Goal: Answer question/provide support

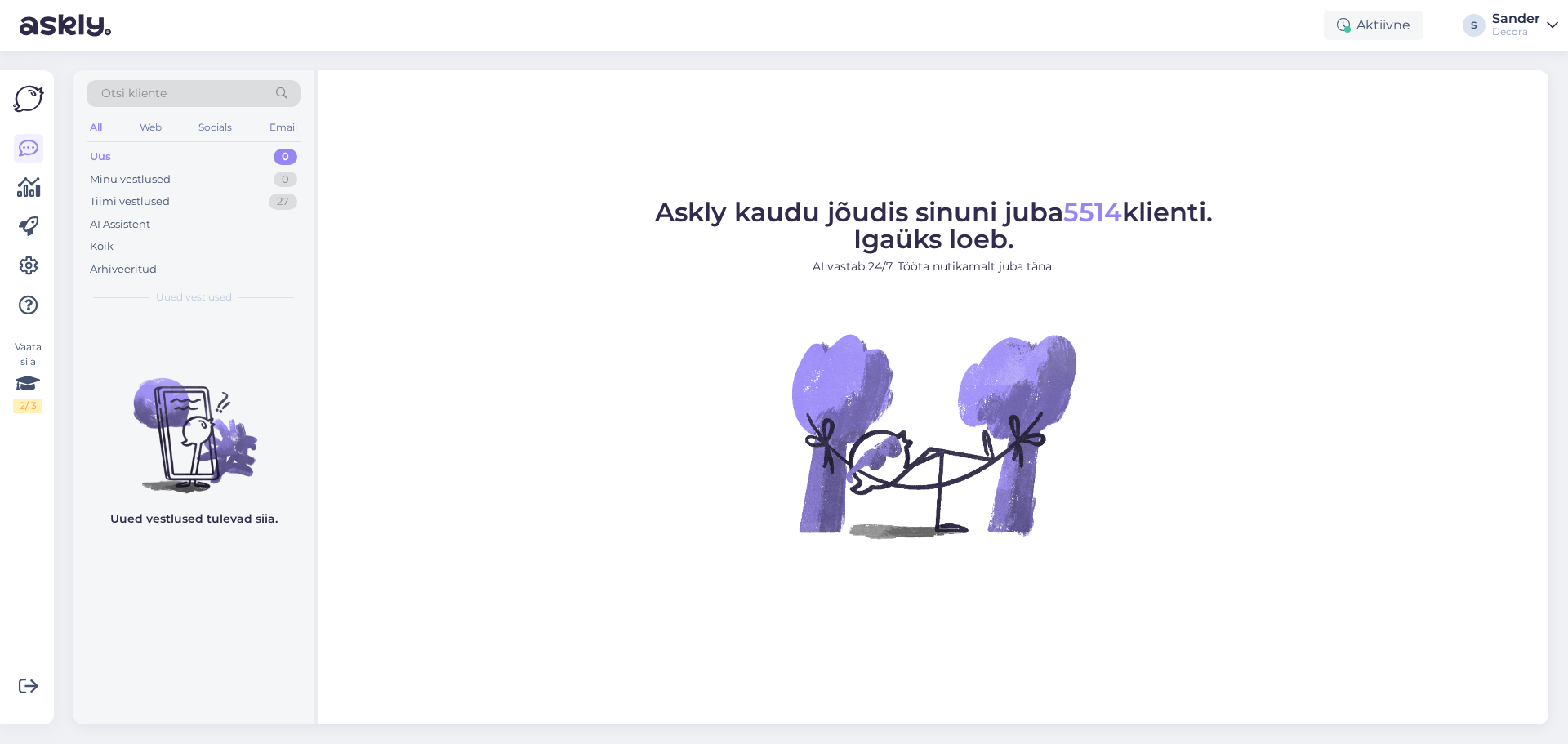
drag, startPoint x: 647, startPoint y: 212, endPoint x: 1232, endPoint y: 218, distance: 585.0
click at [1232, 218] on figure "Askly kaudu jõudis sinuni juba 5514 klienti. Igaüks loeb. AI vastab 24/7. Tööta…" at bounding box center [933, 391] width 1200 height 383
click at [1087, 228] on figcaption "Askly kaudu jõudis sinuni juba 5514 klienti. Igaüks loeb. AI vastab 24/7. Tööta…" at bounding box center [934, 244] width 557 height 89
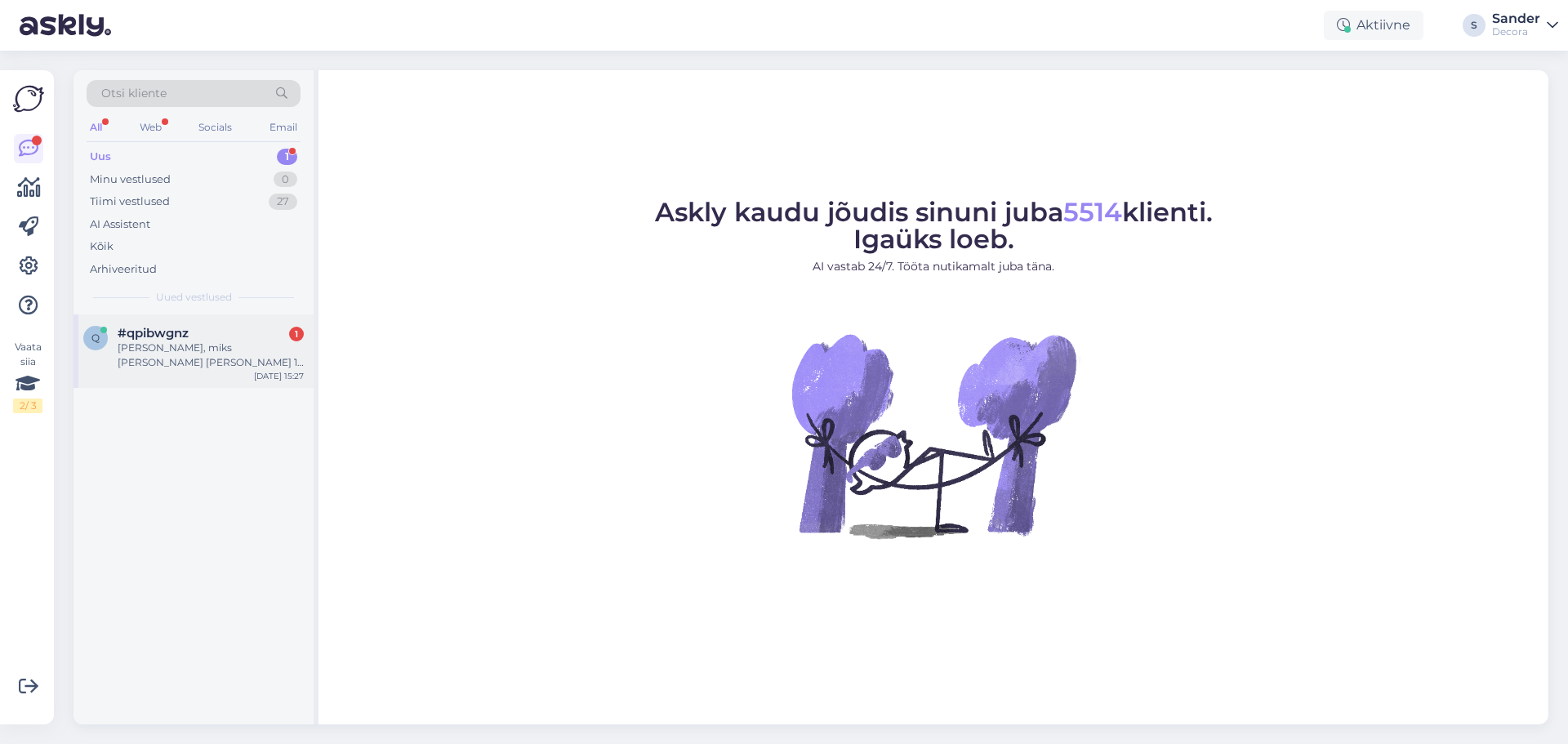
click at [204, 379] on div "q #qpibwgnz 1 Tere, miks [PERSON_NAME] [PERSON_NAME] 10 soodustust [DATE] 15:27" at bounding box center [193, 351] width 240 height 73
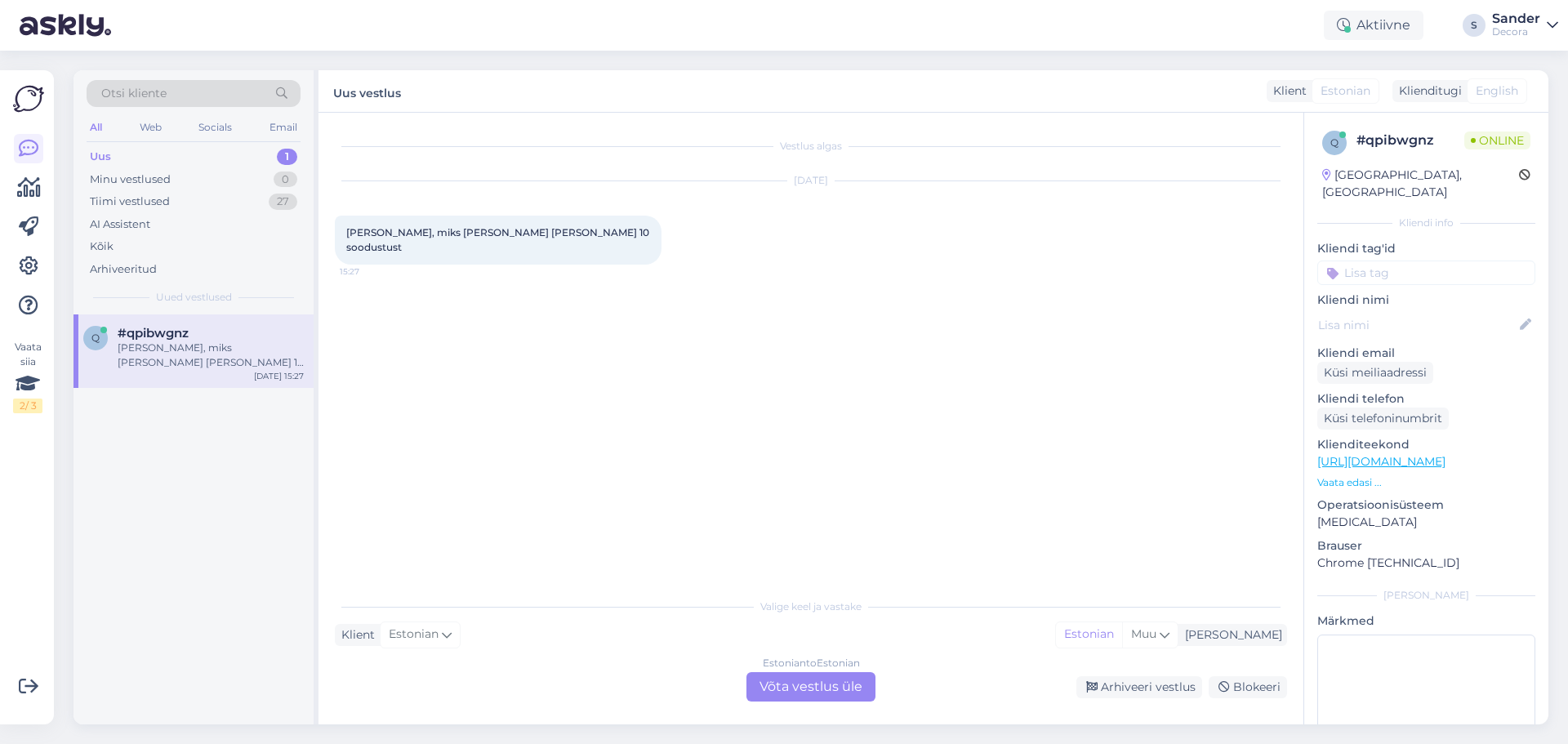
click at [1332, 475] on p "Vaata edasi ..." at bounding box center [1426, 482] width 218 height 15
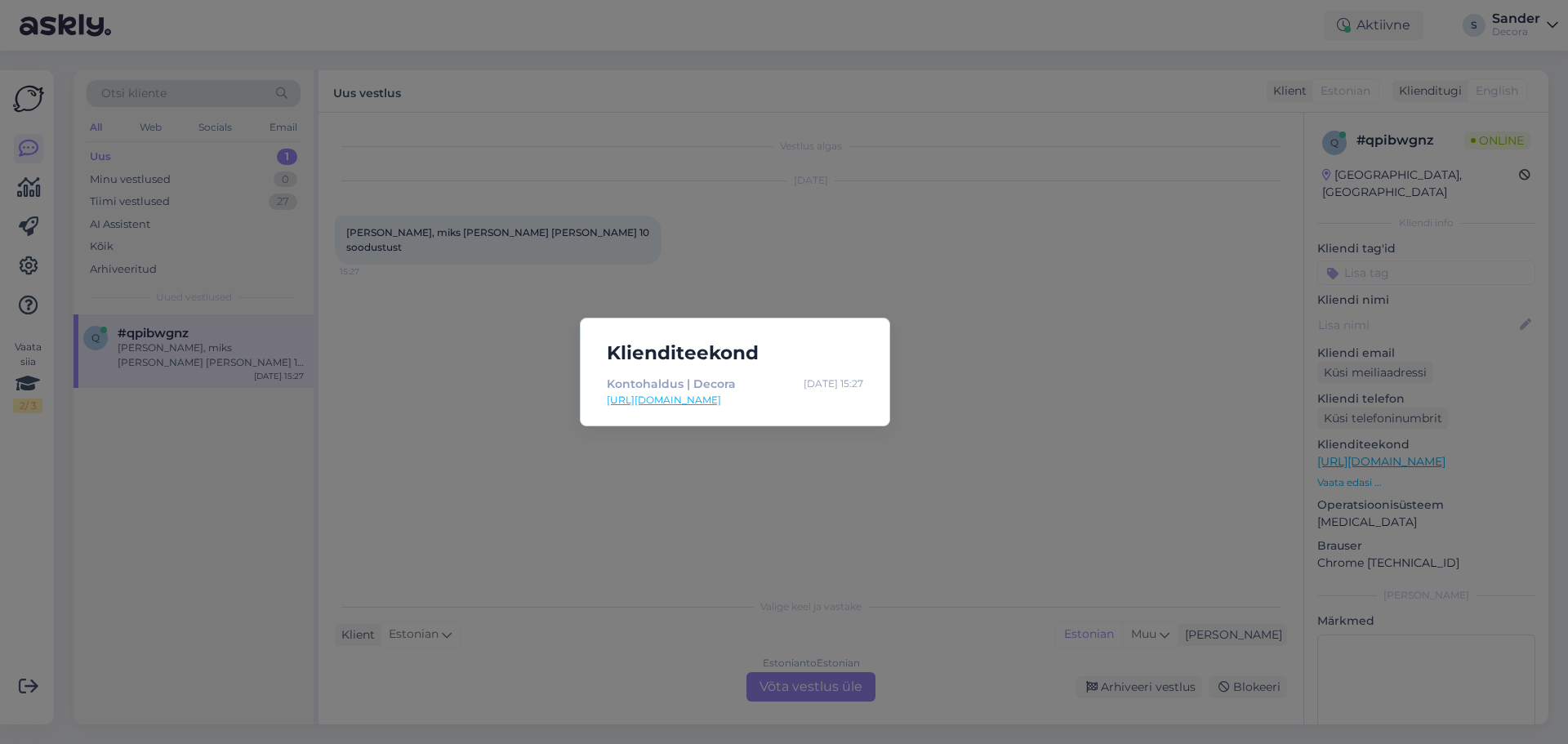
click at [986, 489] on div "Klienditeekond Kontohaldus | Decora [DATE] 15:27 [URL][DOMAIN_NAME]" at bounding box center [784, 372] width 1568 height 744
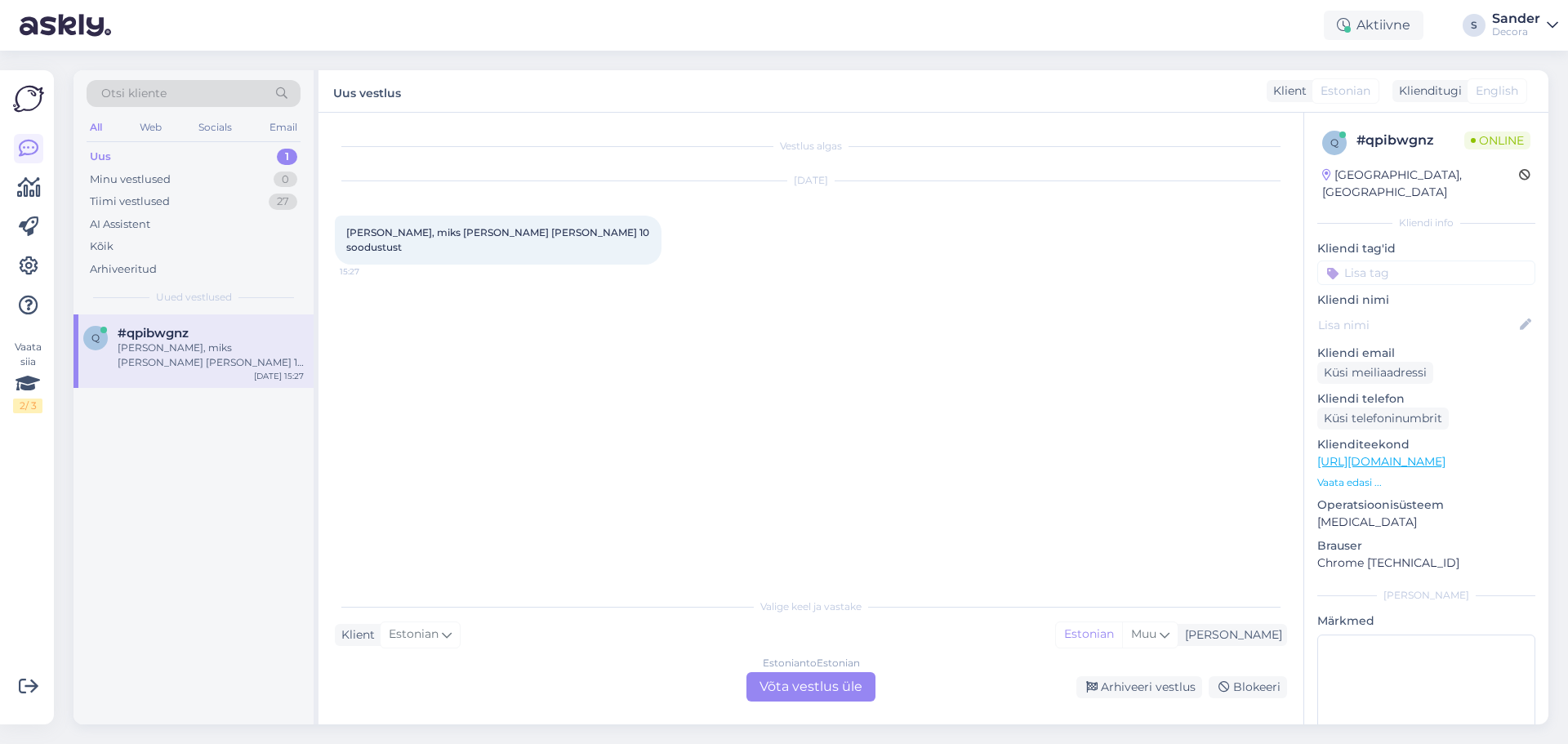
click at [820, 680] on div "Estonian to Estonian Võta vestlus üle" at bounding box center [810, 687] width 129 height 30
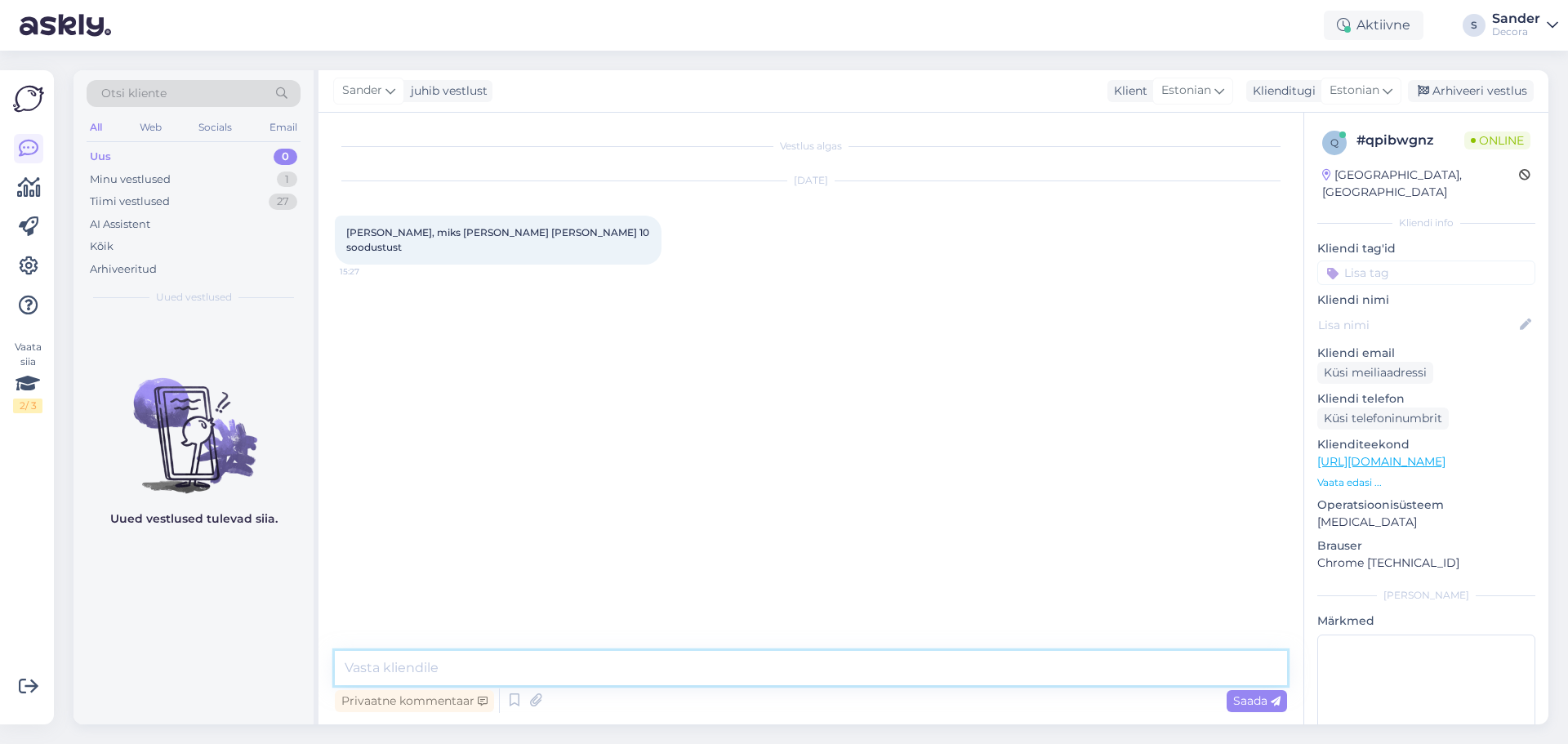
click at [738, 662] on textarea at bounding box center [811, 668] width 952 height 35
type textarea "Tere"
type textarea "[PERSON_NAME] sisselogitud on tavahinnaga kaupadelt automaatselt -10% soodustus…"
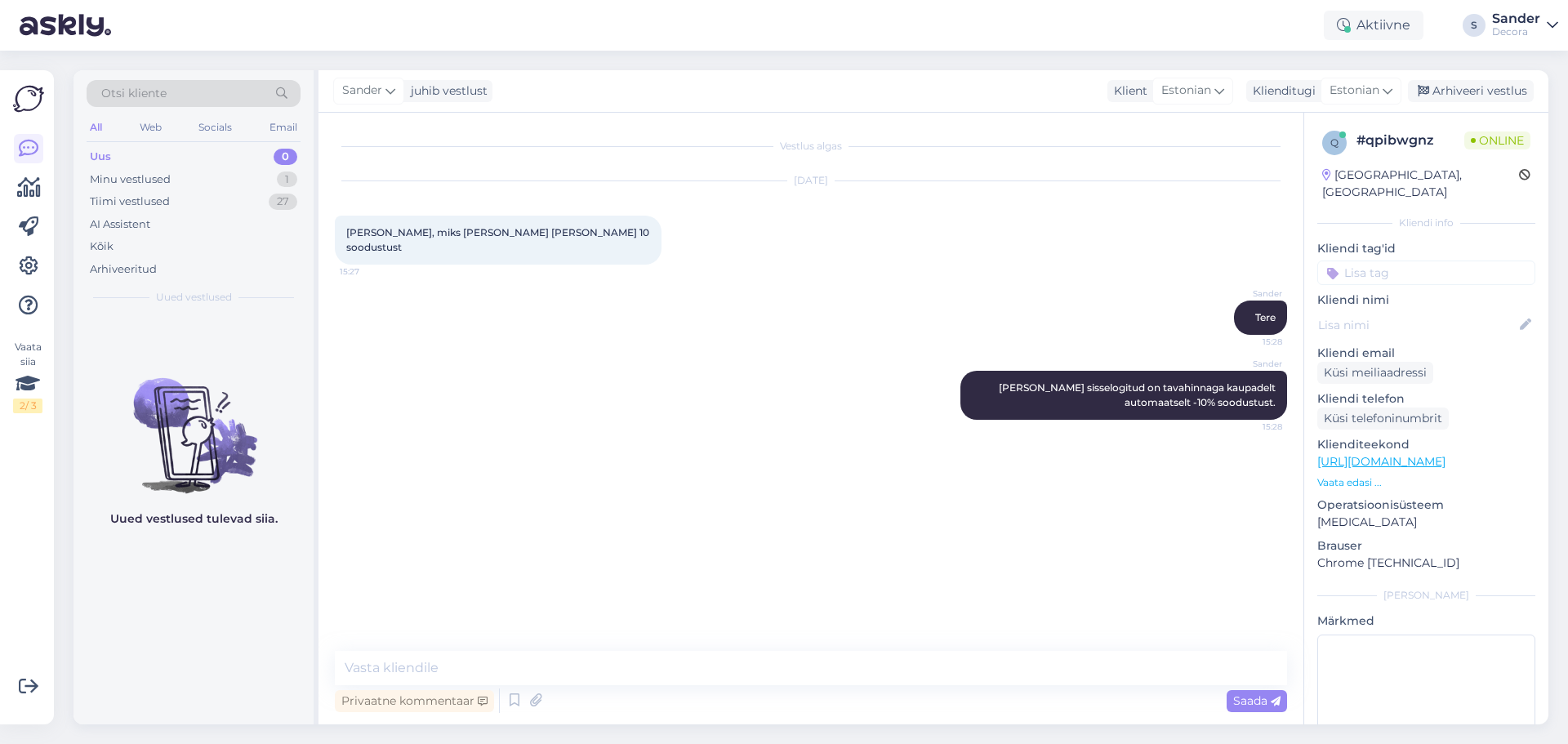
click at [1355, 475] on p "Vaata edasi ..." at bounding box center [1426, 482] width 218 height 15
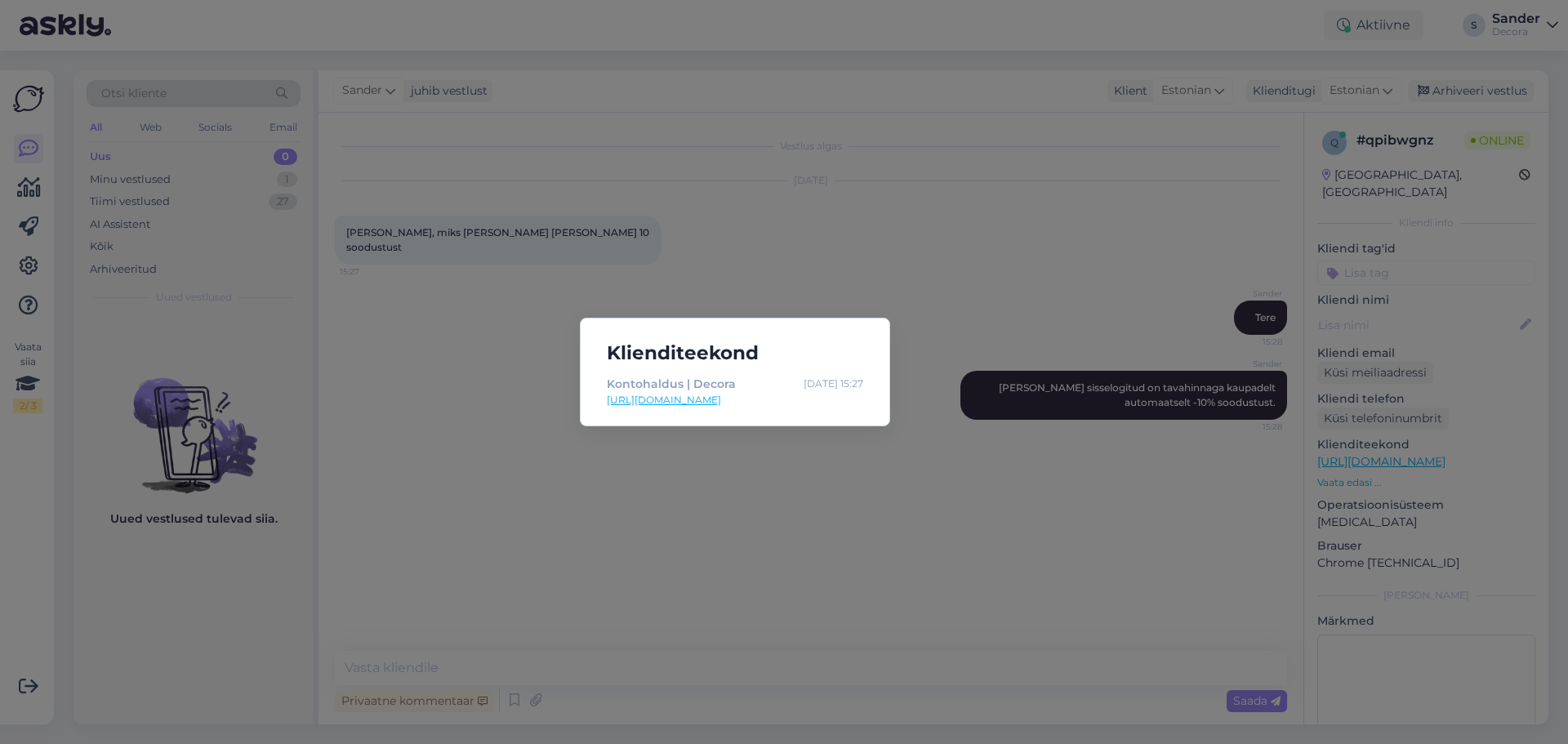
drag, startPoint x: 736, startPoint y: 525, endPoint x: 690, endPoint y: 536, distance: 47.3
click at [736, 525] on div "Klienditeekond Kontohaldus | Decora [DATE] 15:27 [URL][DOMAIN_NAME]" at bounding box center [784, 372] width 1568 height 744
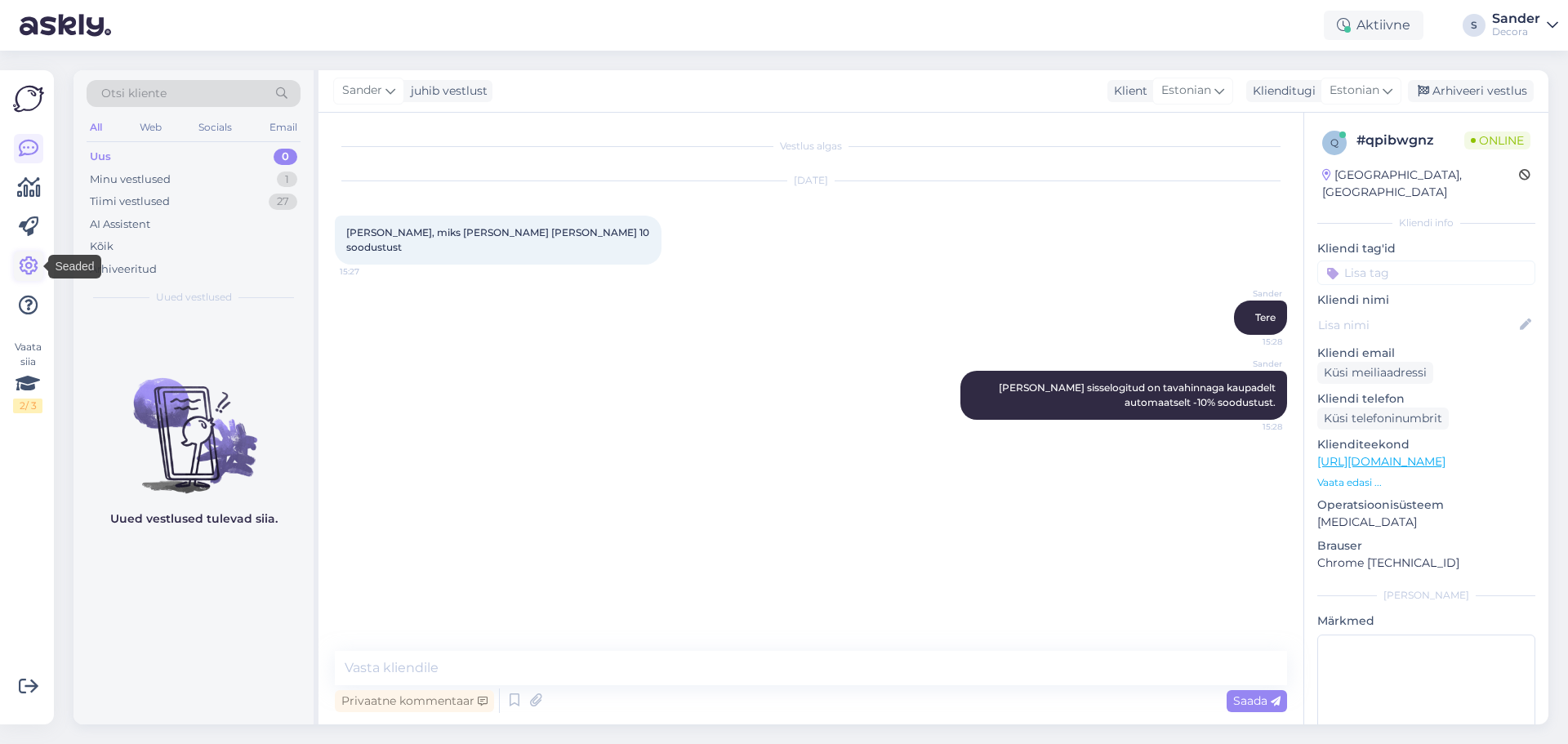
click at [38, 272] on icon at bounding box center [29, 267] width 20 height 20
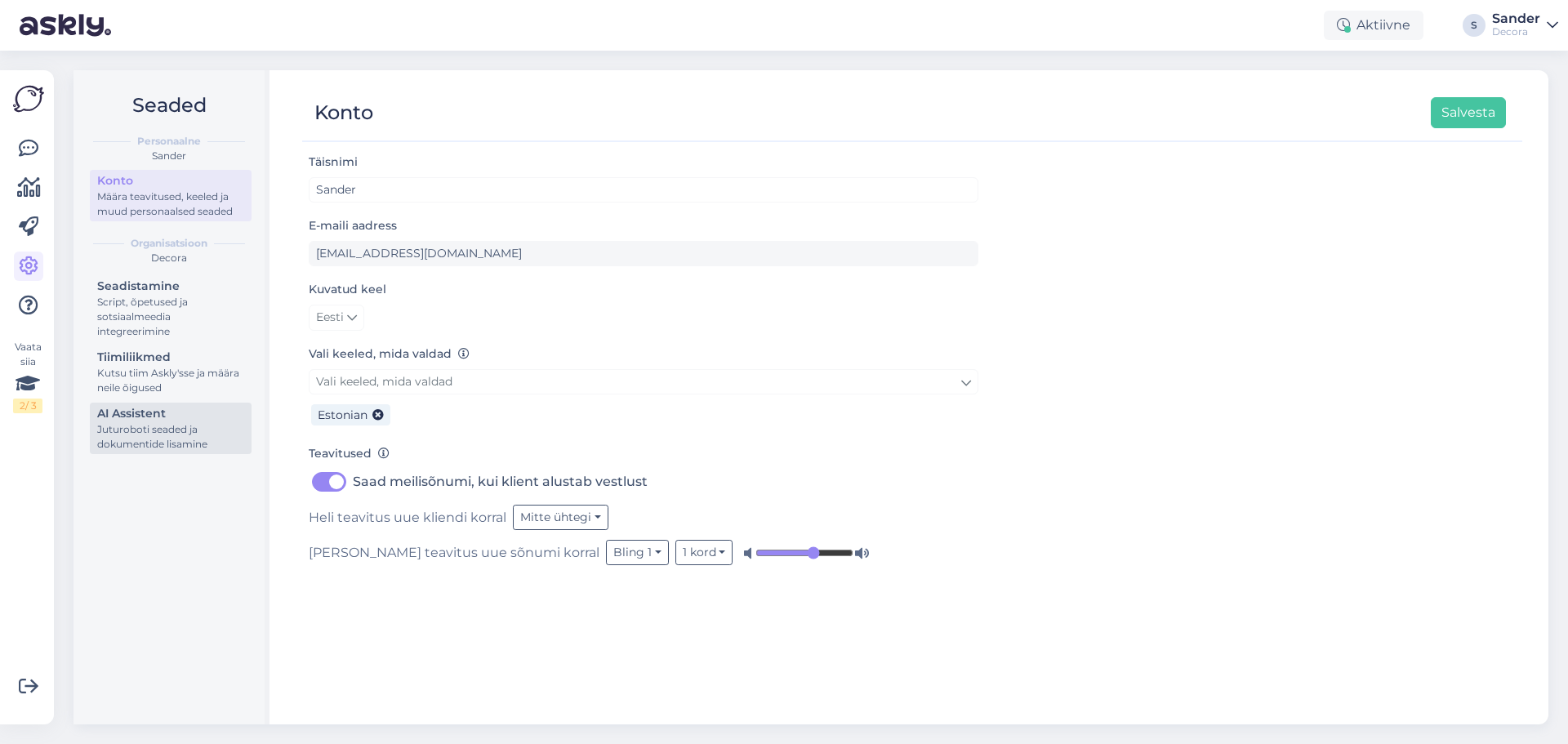
click at [153, 428] on div "Juturoboti seaded ja dokumentide lisamine" at bounding box center [170, 437] width 147 height 30
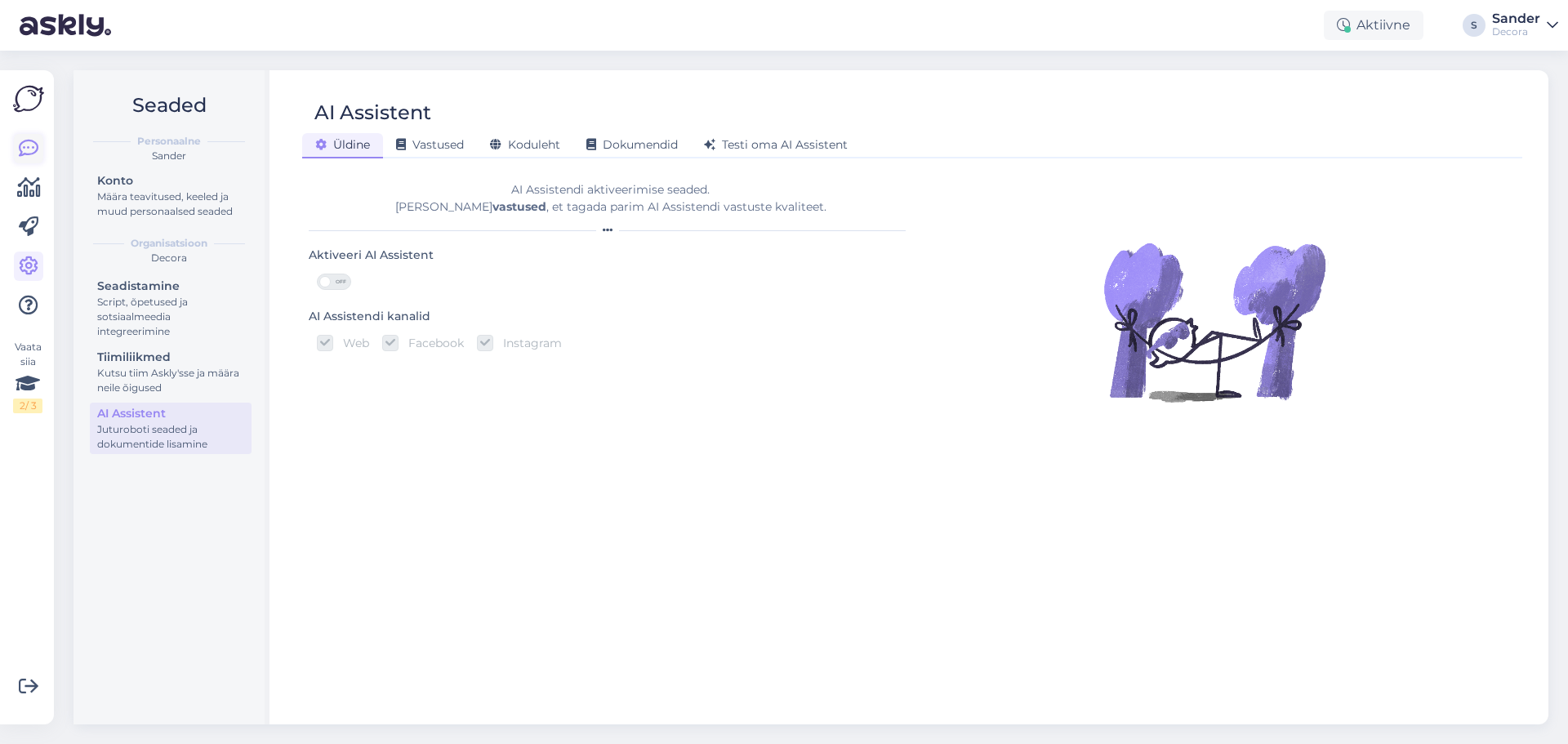
click at [26, 142] on icon at bounding box center [29, 148] width 20 height 20
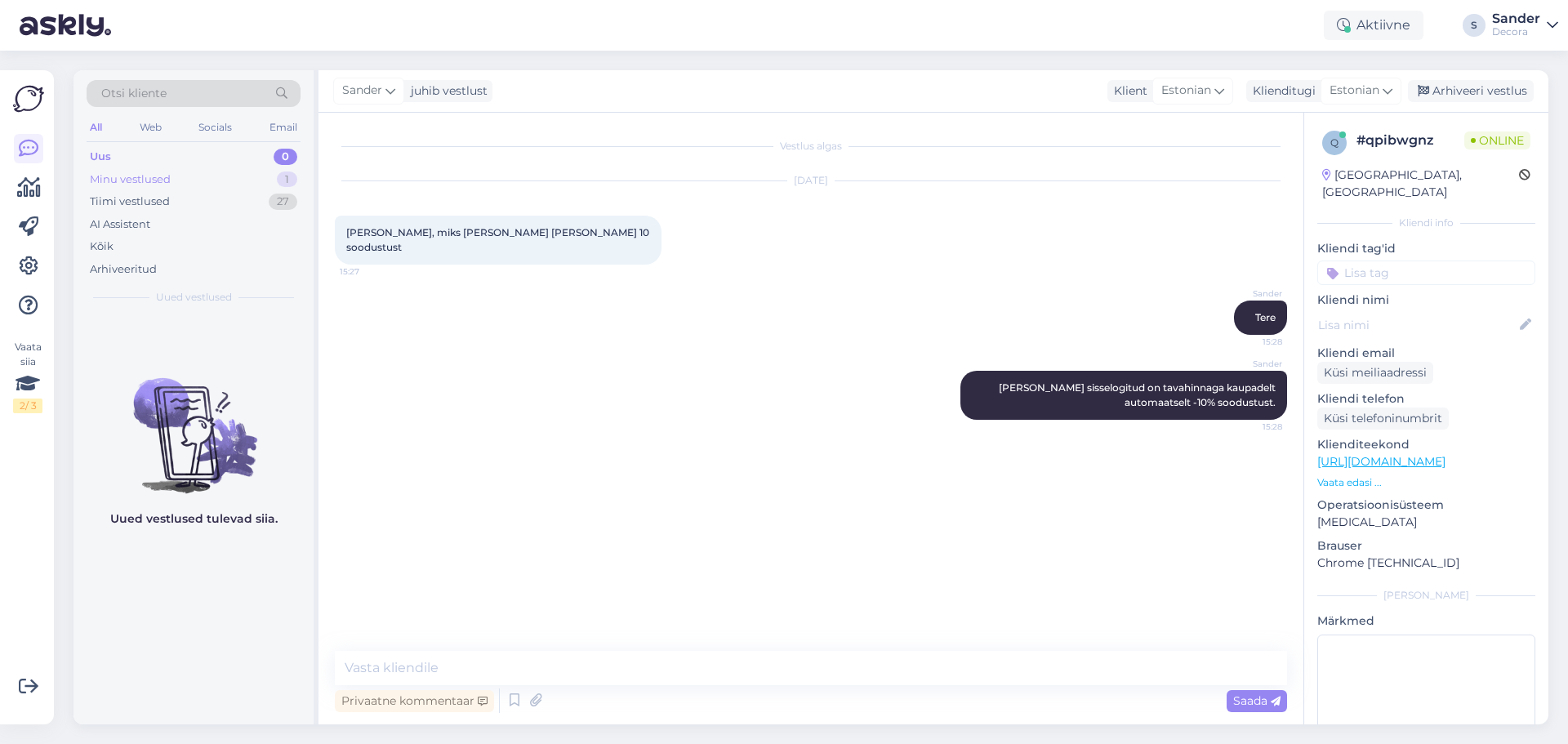
click at [218, 180] on div "Minu vestlused 1" at bounding box center [194, 179] width 214 height 23
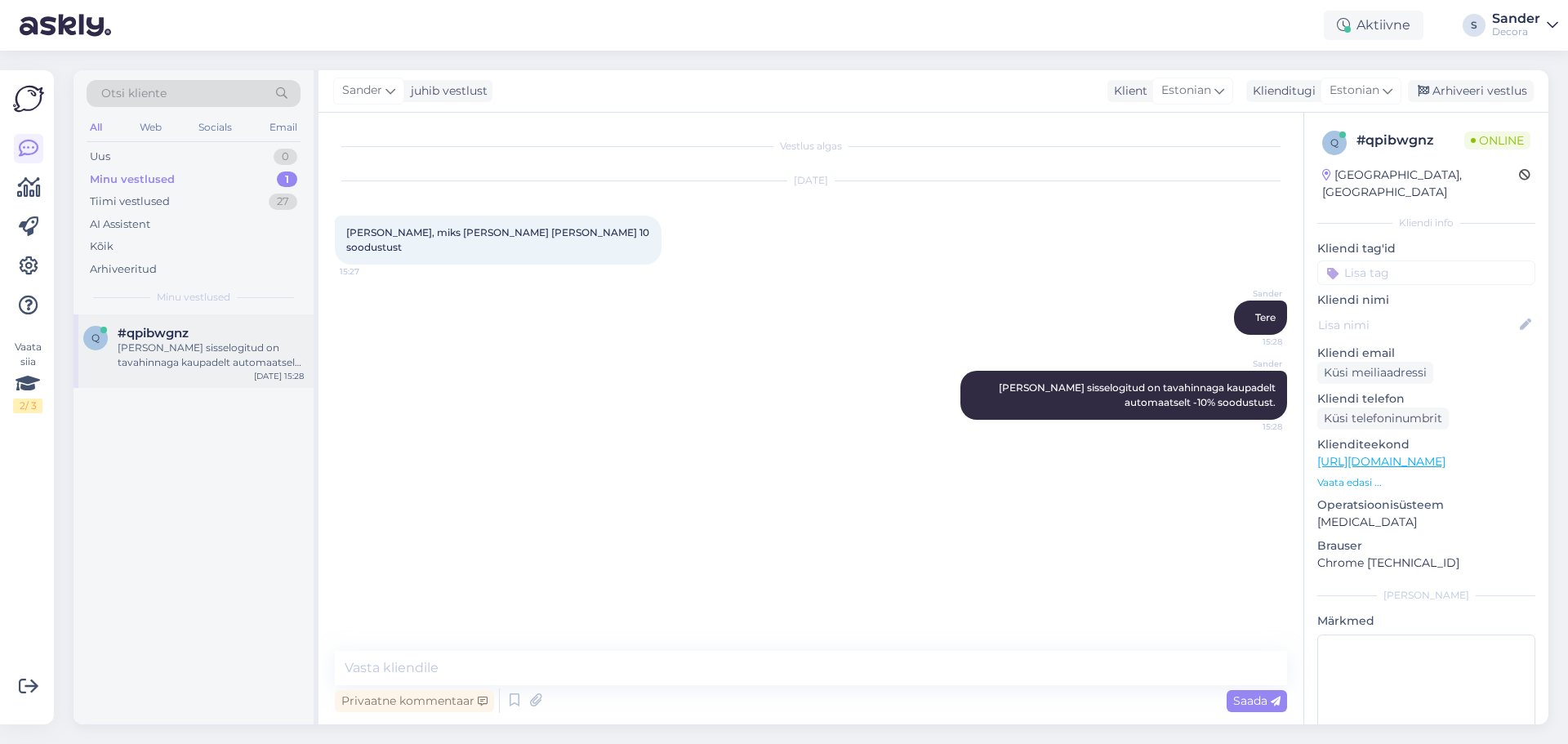
click at [213, 363] on div "[PERSON_NAME] sisselogitud on tavahinnaga kaupadelt automaatselt -10% soodustus…" at bounding box center [210, 356] width 186 height 30
click at [1364, 475] on p "Vaata edasi ..." at bounding box center [1426, 482] width 218 height 15
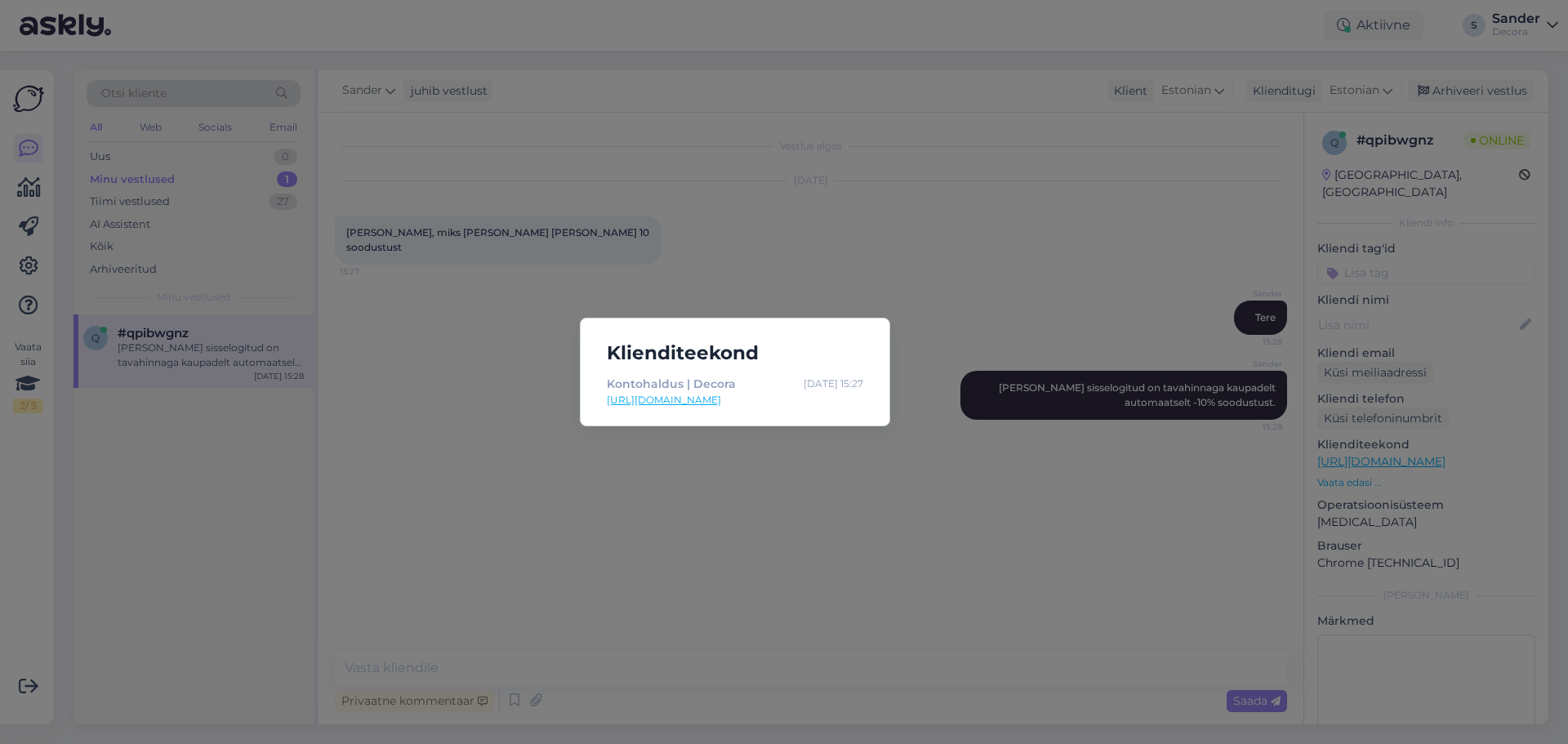
click at [913, 211] on div "Klienditeekond Kontohaldus | Decora [DATE] 15:27 [URL][DOMAIN_NAME]" at bounding box center [784, 372] width 1568 height 744
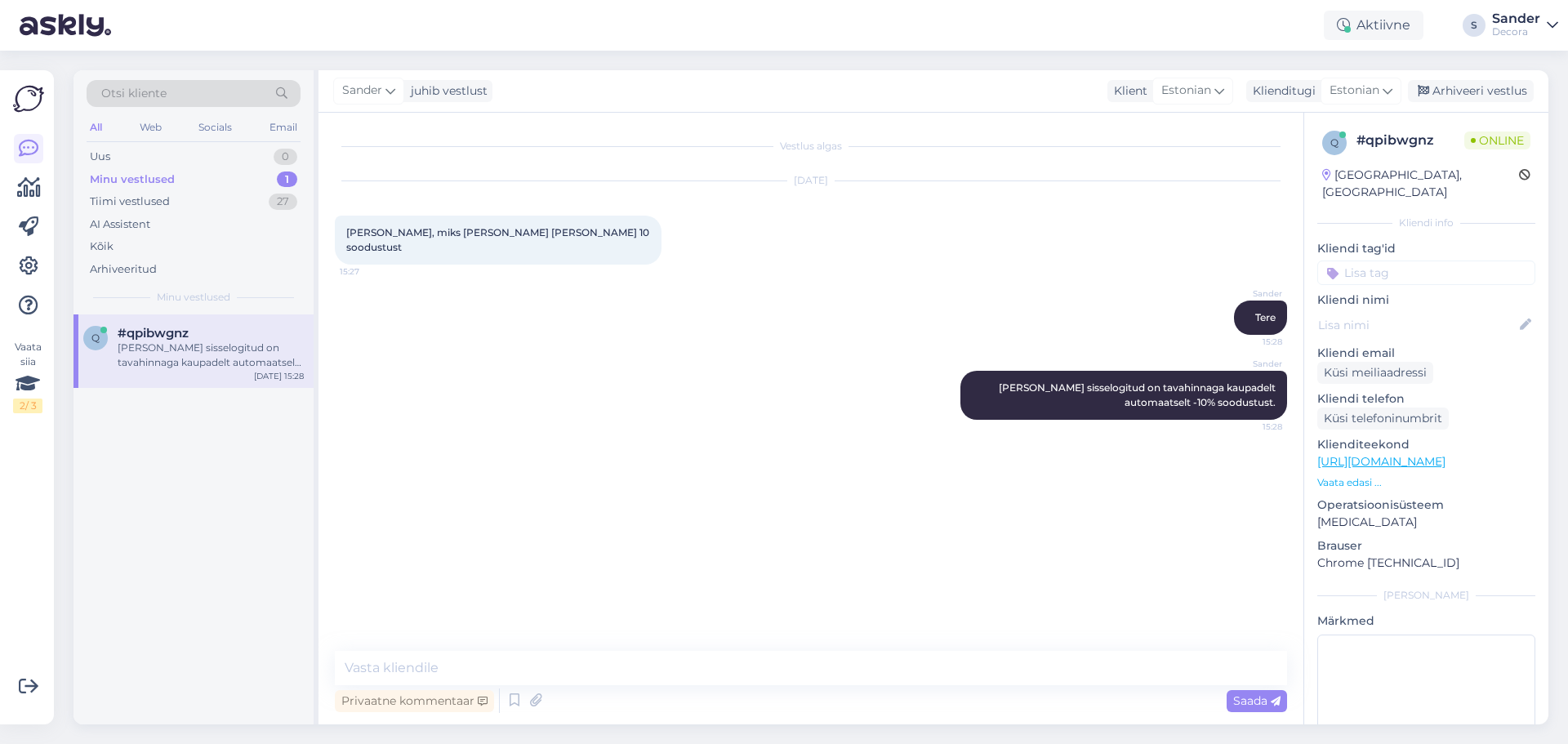
click at [1362, 475] on p "Vaata edasi ..." at bounding box center [1426, 482] width 218 height 15
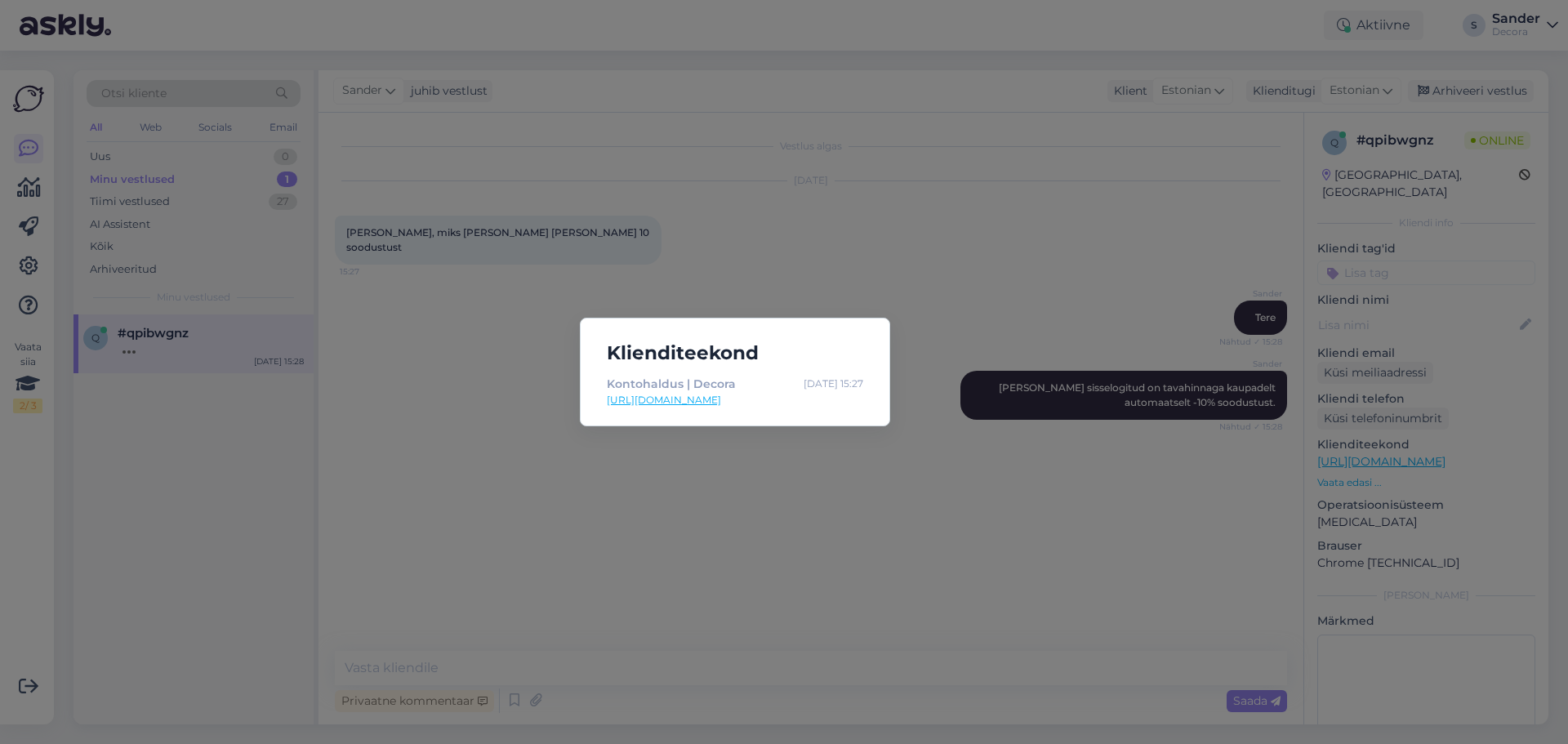
click at [1023, 294] on div "Klienditeekond Kontohaldus | Decora [DATE] 15:27 [URL][DOMAIN_NAME]" at bounding box center [784, 372] width 1568 height 744
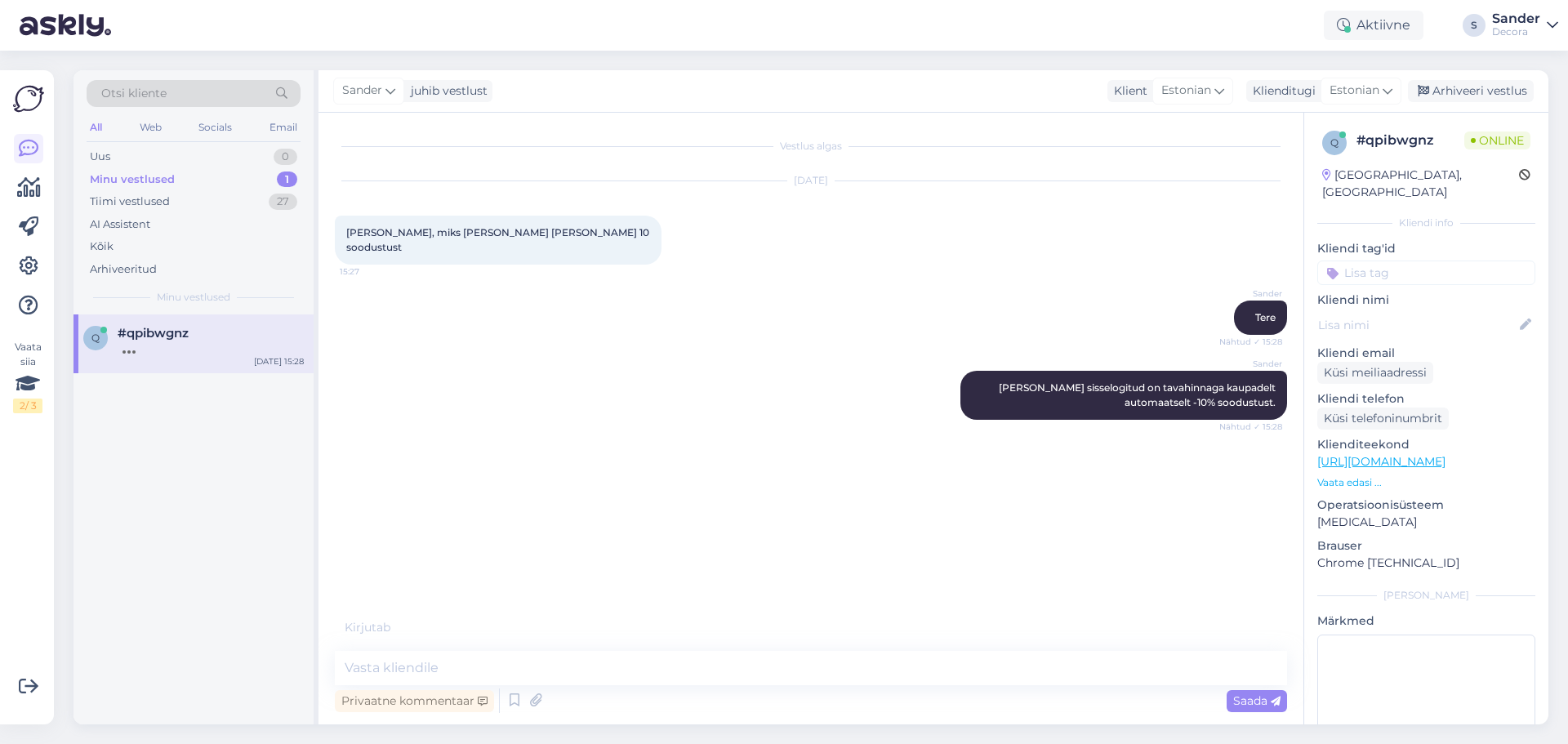
click at [236, 482] on div "q #qpibwgnz [DATE] 15:28" at bounding box center [193, 519] width 240 height 410
drag, startPoint x: 311, startPoint y: 548, endPoint x: 365, endPoint y: 627, distance: 95.7
drag, startPoint x: 365, startPoint y: 627, endPoint x: 282, endPoint y: 582, distance: 94.4
click at [258, 510] on div "q #qpibwgnz [DATE] 15:28" at bounding box center [193, 519] width 240 height 410
click at [239, 449] on div "q #qpibwgnz [DATE] 15:28" at bounding box center [193, 519] width 240 height 410
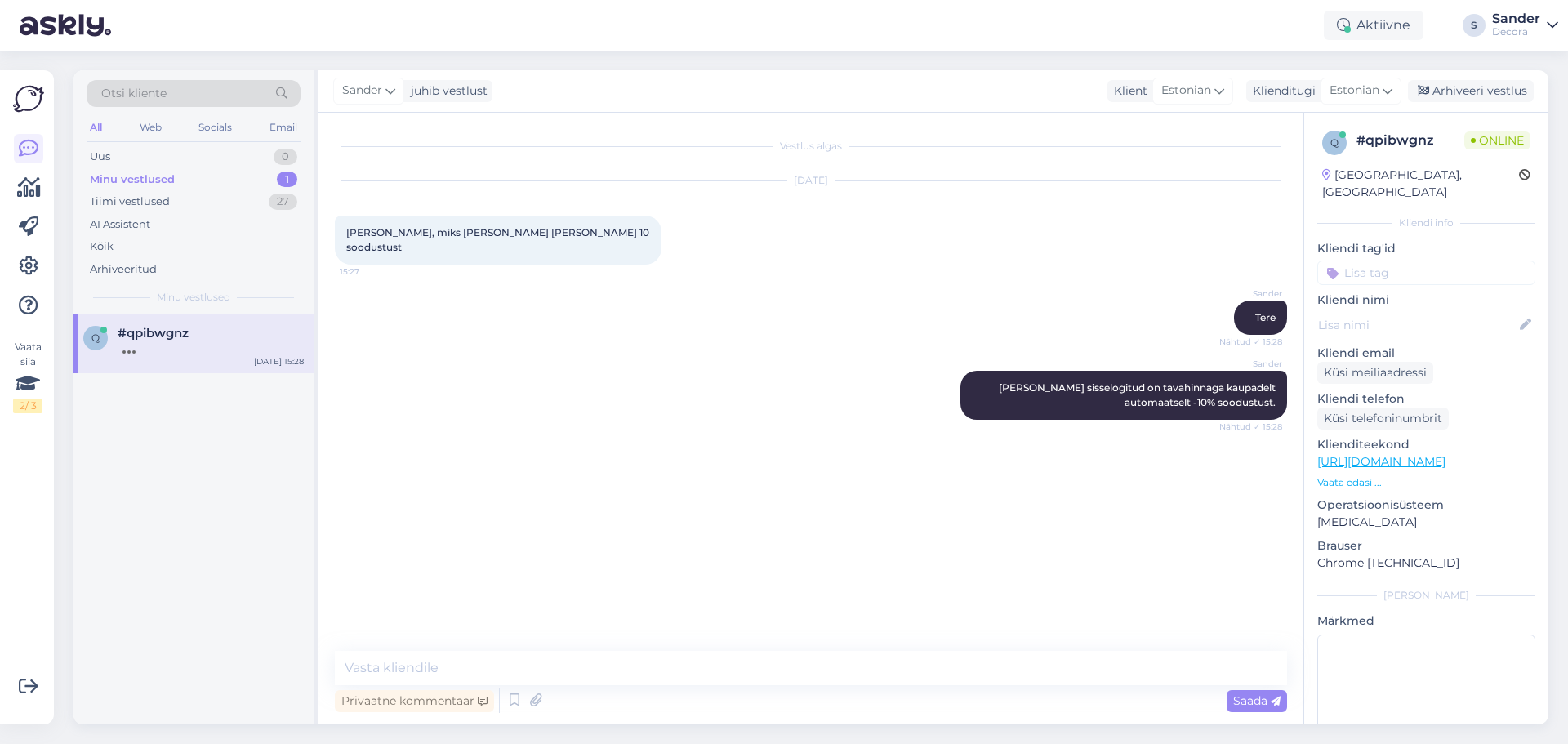
click at [1356, 475] on p "Vaata edasi ..." at bounding box center [1426, 482] width 218 height 15
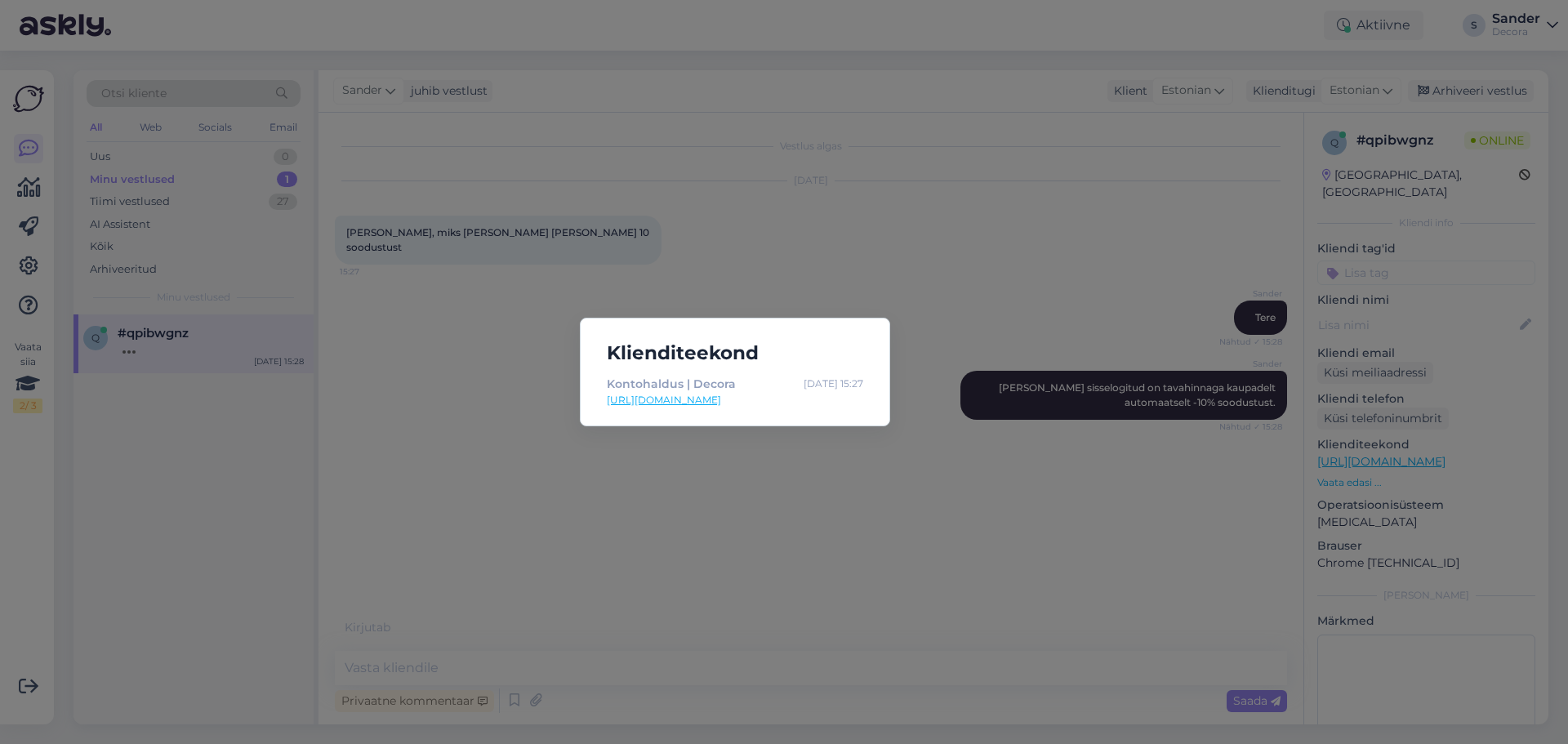
click at [805, 281] on div "Klienditeekond Kontohaldus | Decora [DATE] 15:27 [URL][DOMAIN_NAME]" at bounding box center [784, 372] width 1568 height 744
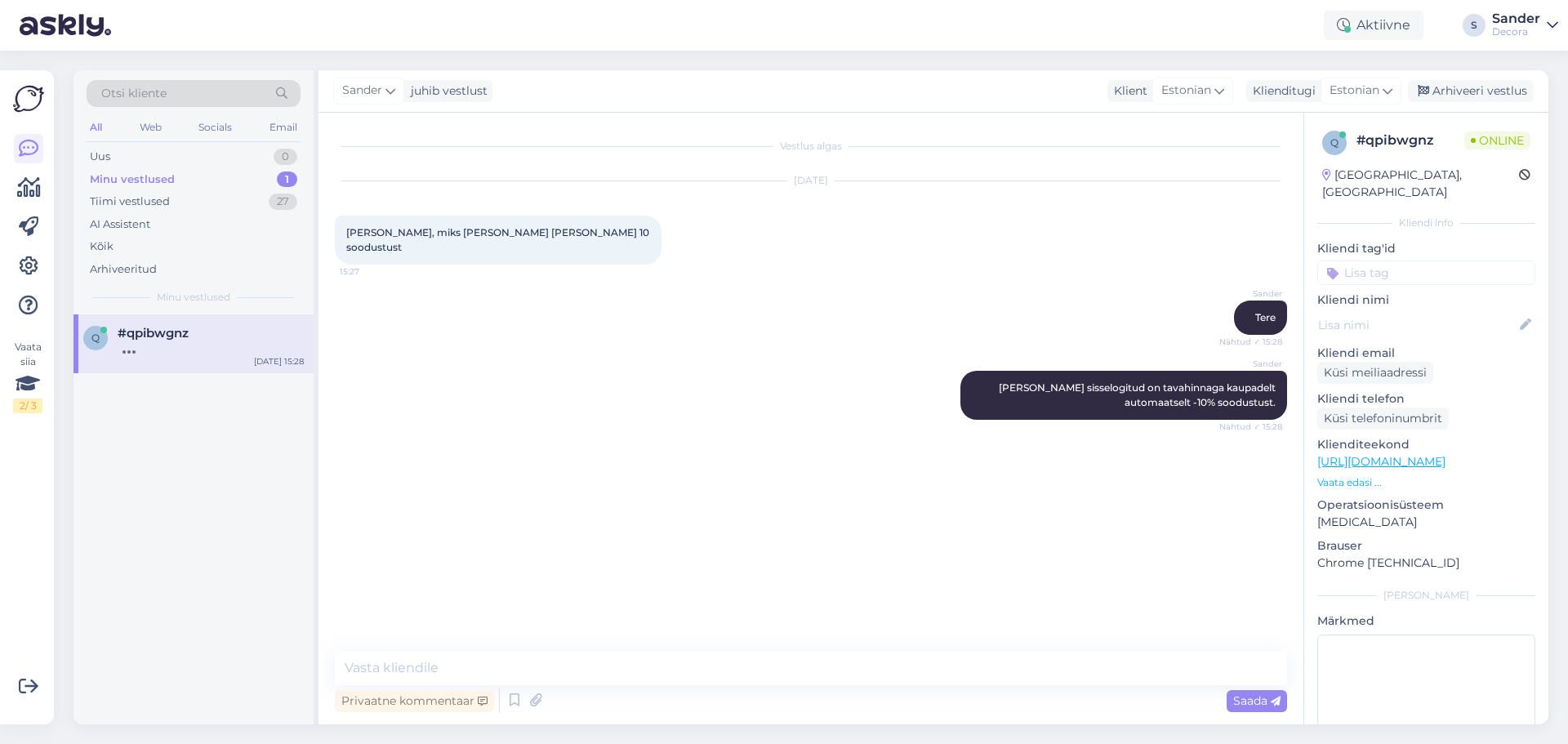
click at [1341, 475] on p "Vaata edasi ..." at bounding box center [1426, 482] width 218 height 15
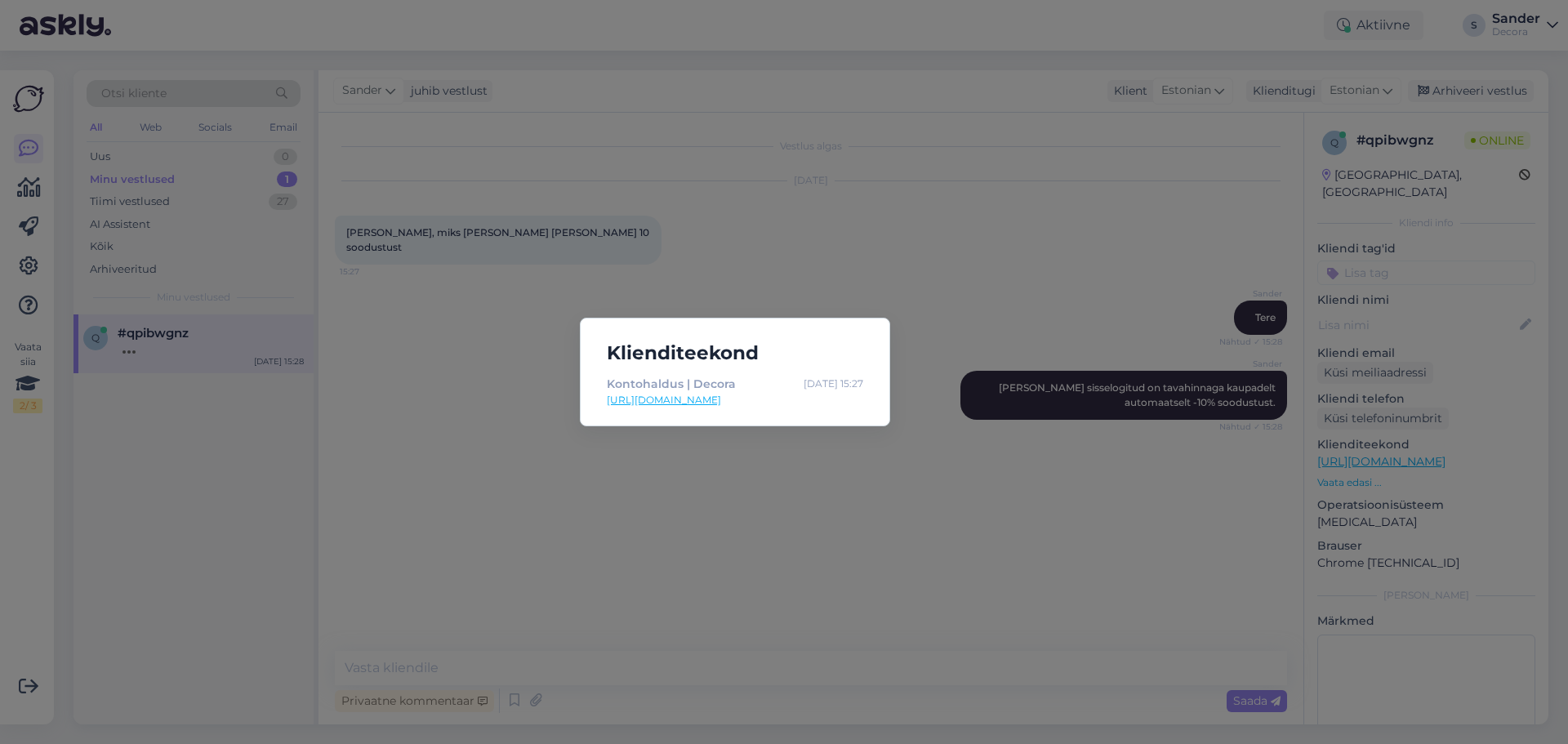
click at [1041, 482] on div "Klienditeekond Kontohaldus | Decora [DATE] 15:27 [URL][DOMAIN_NAME]" at bounding box center [784, 372] width 1568 height 744
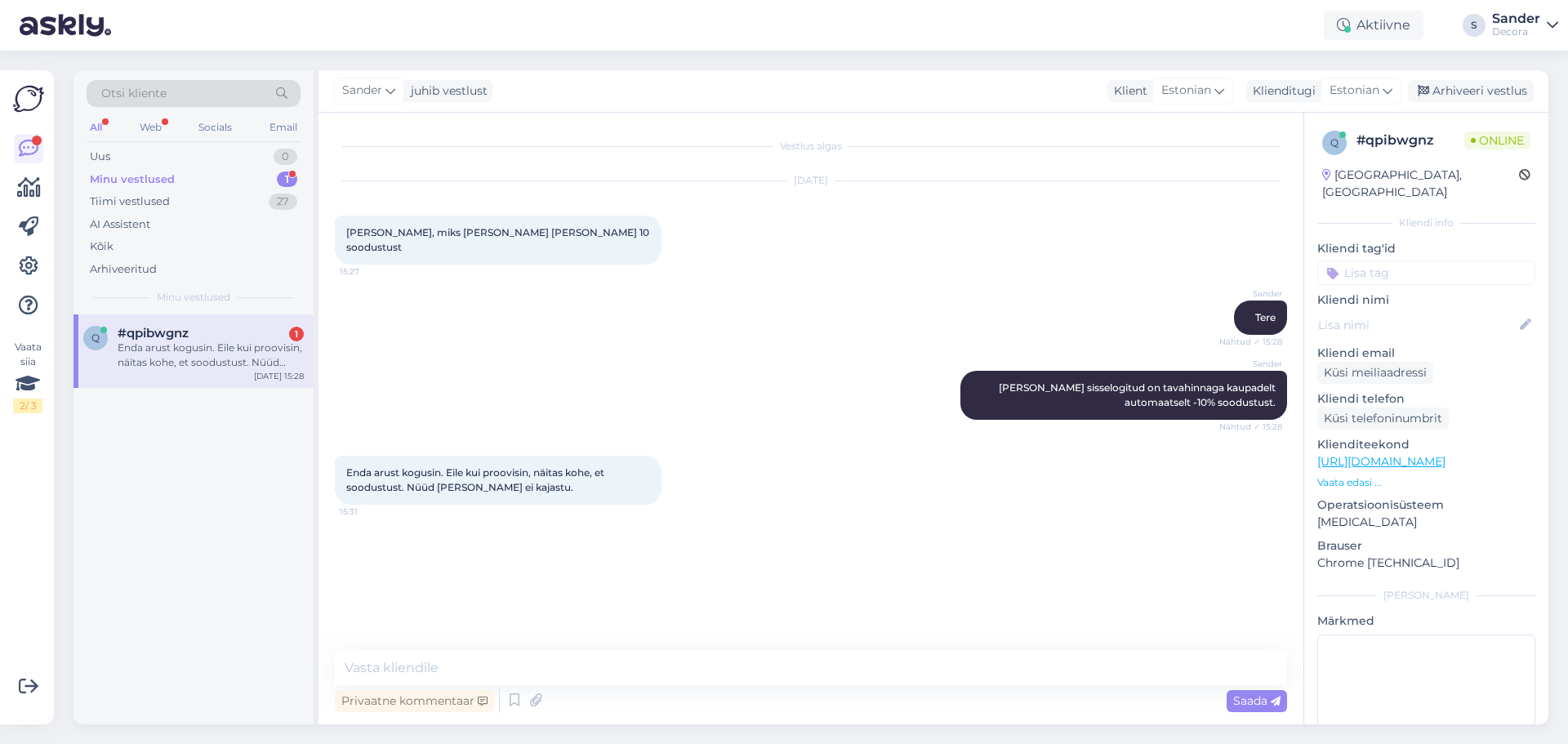
click at [209, 317] on div "q #qpibwgnz 1 Enda arust kogusin. Eile kui proovisin, näitas kohe, et soodustus…" at bounding box center [193, 351] width 240 height 73
click at [258, 351] on div at bounding box center [210, 348] width 186 height 15
click at [272, 349] on div "Enda arust kogusin. Eile kui proovisin, näitas kohe, et soodustust. Nüüd [PERSO…" at bounding box center [210, 356] width 186 height 30
click at [610, 653] on textarea at bounding box center [811, 668] width 952 height 35
type textarea "On Teil tellimuse numbrit?"
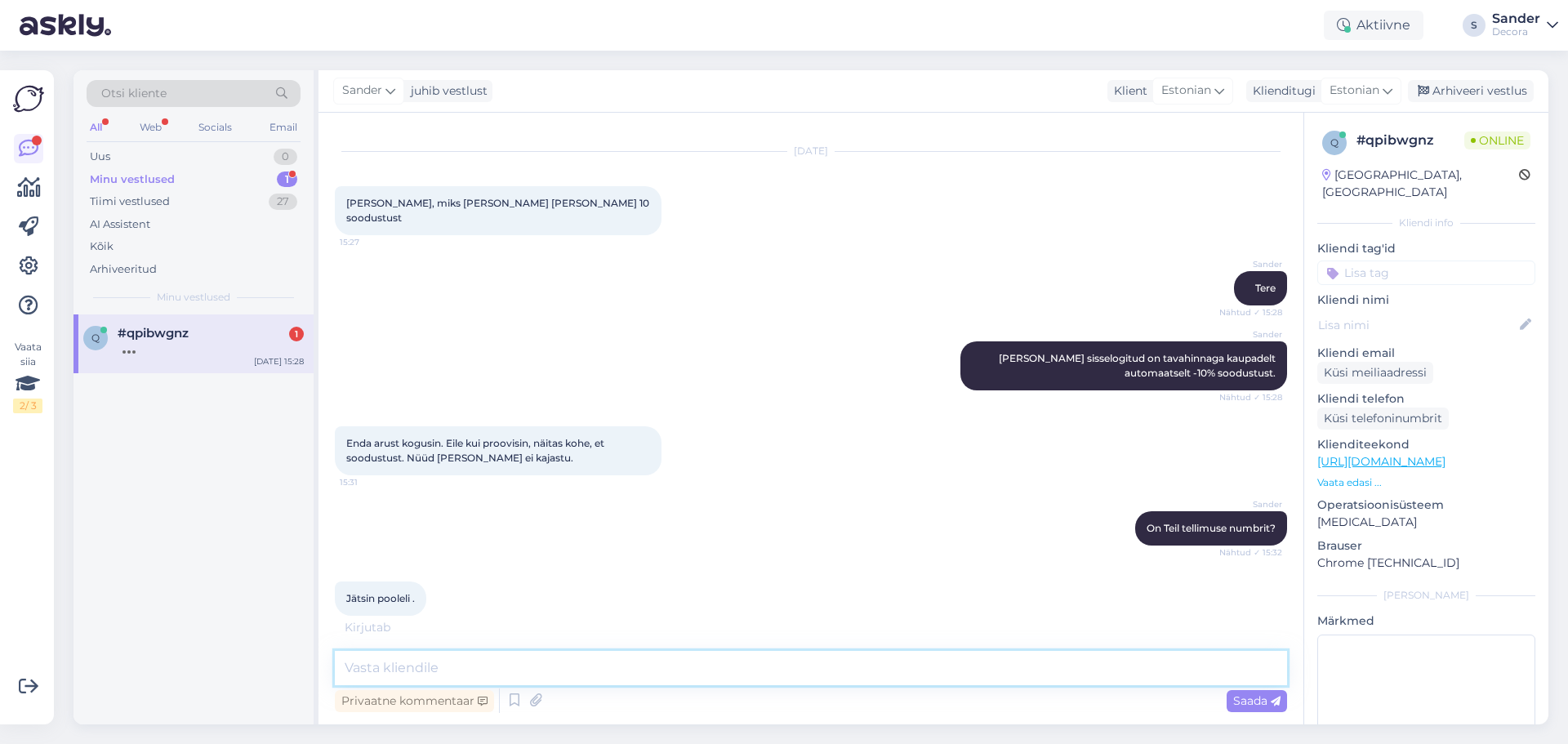
scroll to position [12, 0]
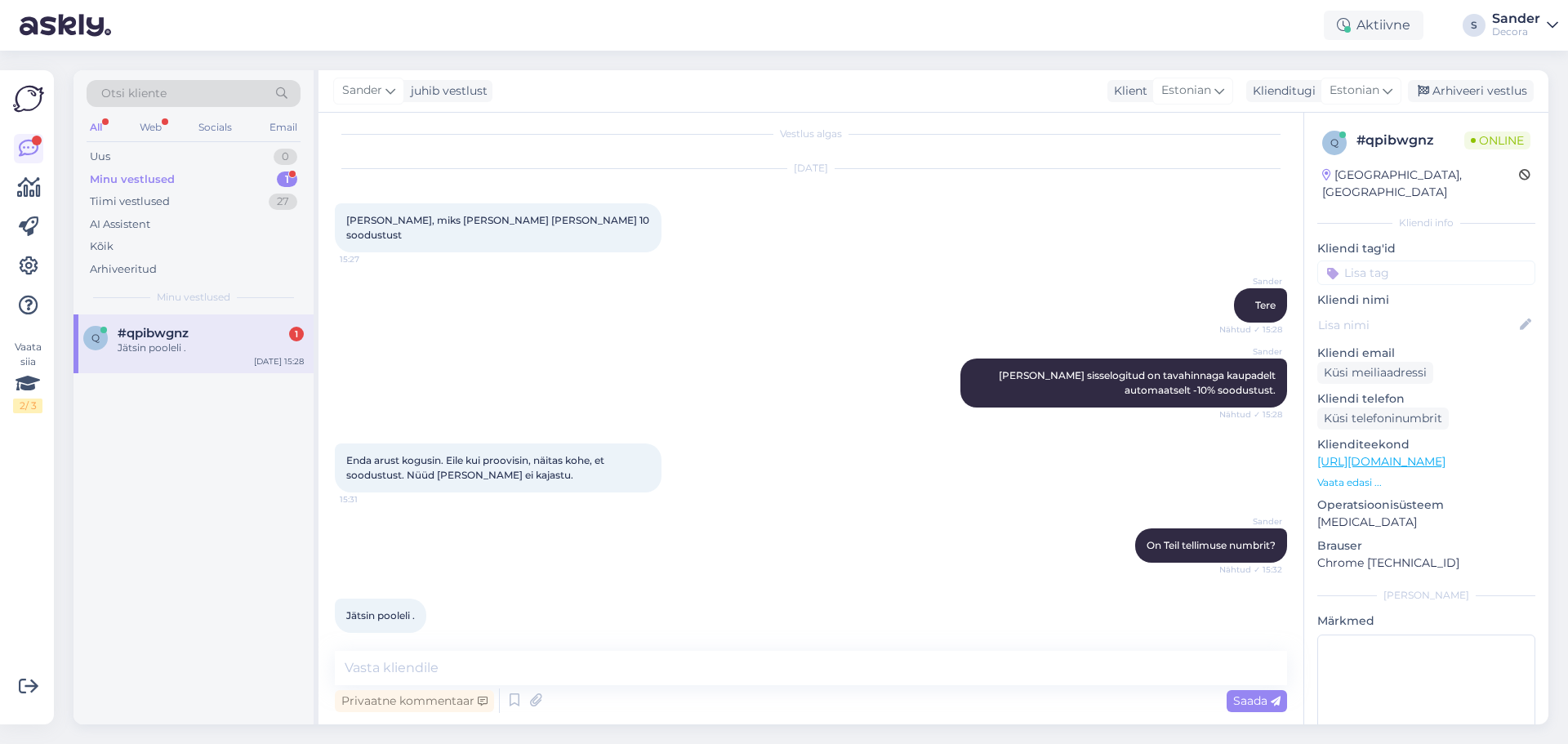
click at [242, 345] on div "Jätsin pooleli ." at bounding box center [210, 348] width 186 height 15
click at [500, 677] on textarea at bounding box center [811, 668] width 952 height 35
type textarea "K"
click at [1348, 475] on p "Vaata edasi ..." at bounding box center [1426, 482] width 218 height 15
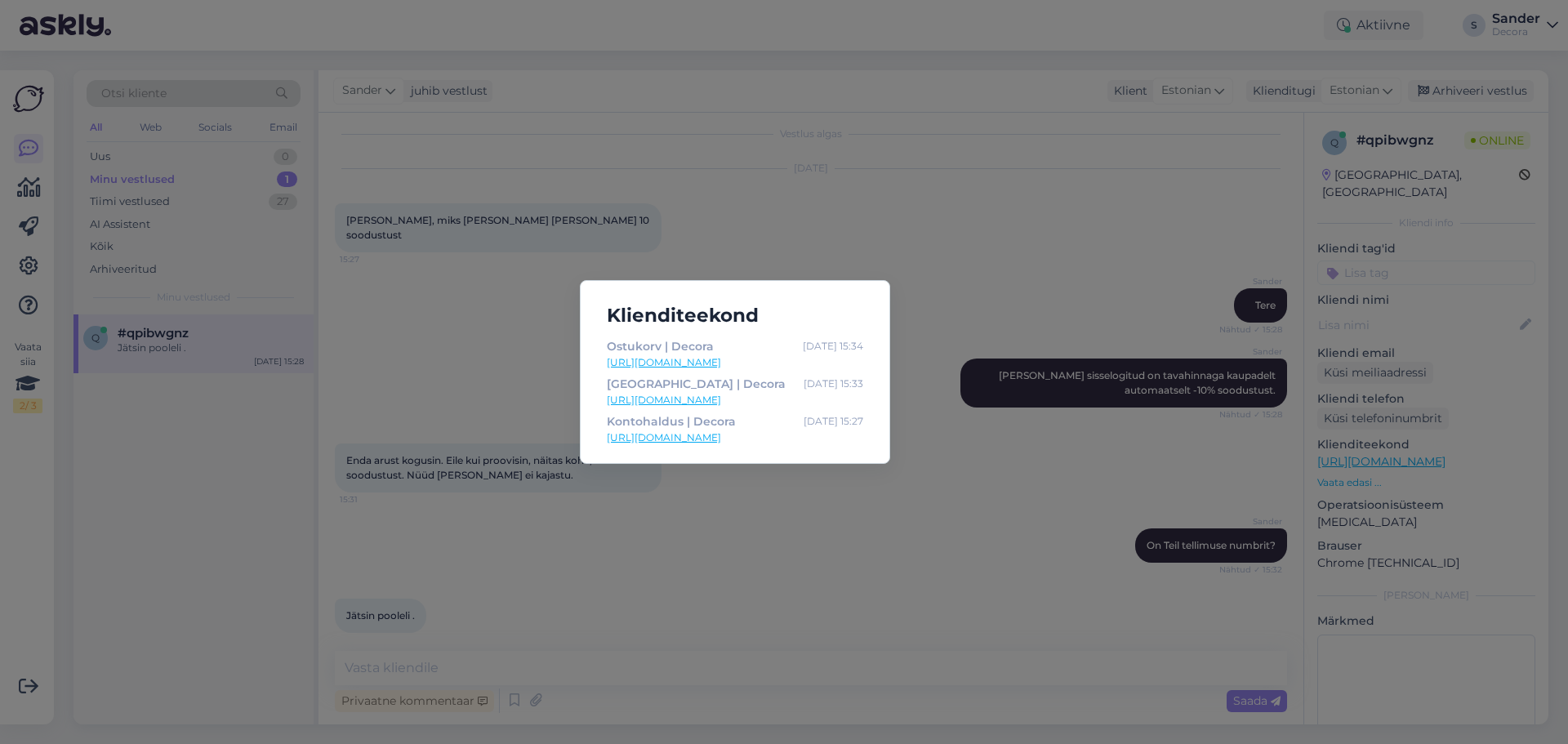
click at [555, 647] on div "Klienditeekond Ostukorv | Decora [DATE] 15:34 [URL][DOMAIN_NAME] [GEOGRAPHIC_DA…" at bounding box center [784, 372] width 1568 height 744
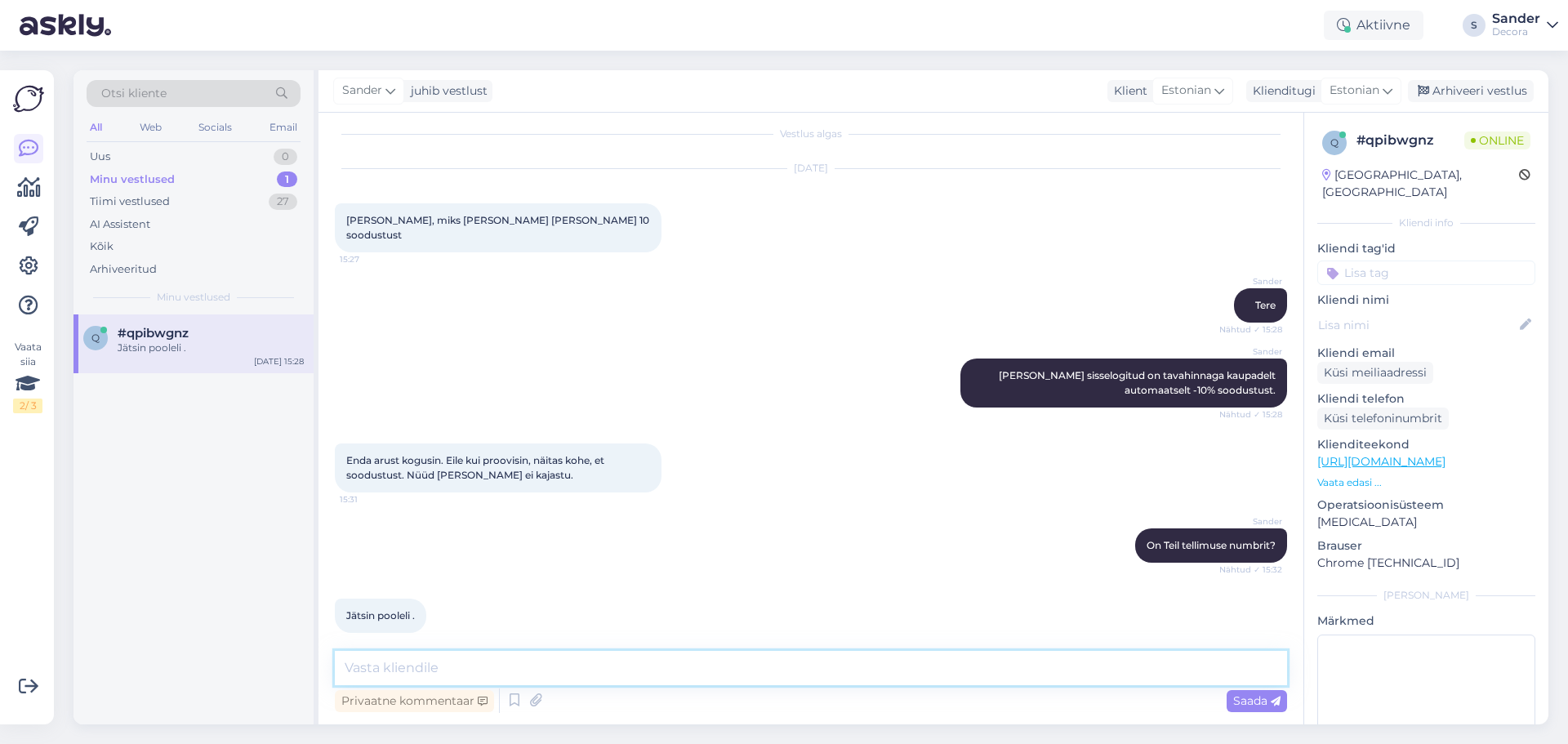
click at [530, 667] on textarea at bounding box center [811, 668] width 952 height 35
click at [547, 653] on textarea at bounding box center [811, 668] width 952 height 35
click at [539, 659] on textarea at bounding box center [811, 668] width 952 height 35
click at [228, 348] on div "Jätsin pooleli ." at bounding box center [210, 348] width 186 height 15
click at [1339, 475] on p "Vaata edasi ..." at bounding box center [1426, 482] width 218 height 15
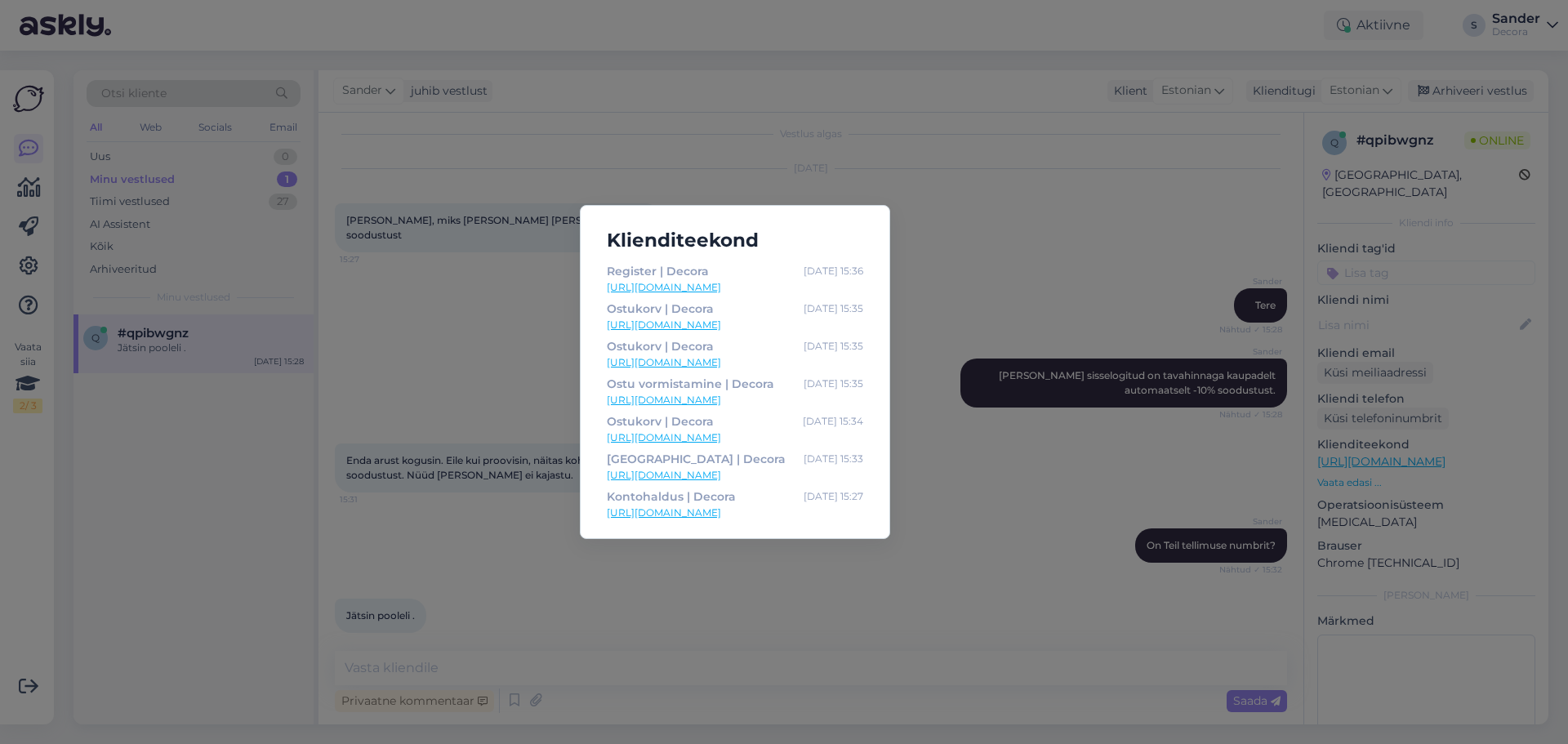
click at [1070, 265] on div "Klienditeekond Register | Decora [DATE] 15:36 [URL][DOMAIN_NAME] Ostukorv | Dec…" at bounding box center [784, 372] width 1568 height 744
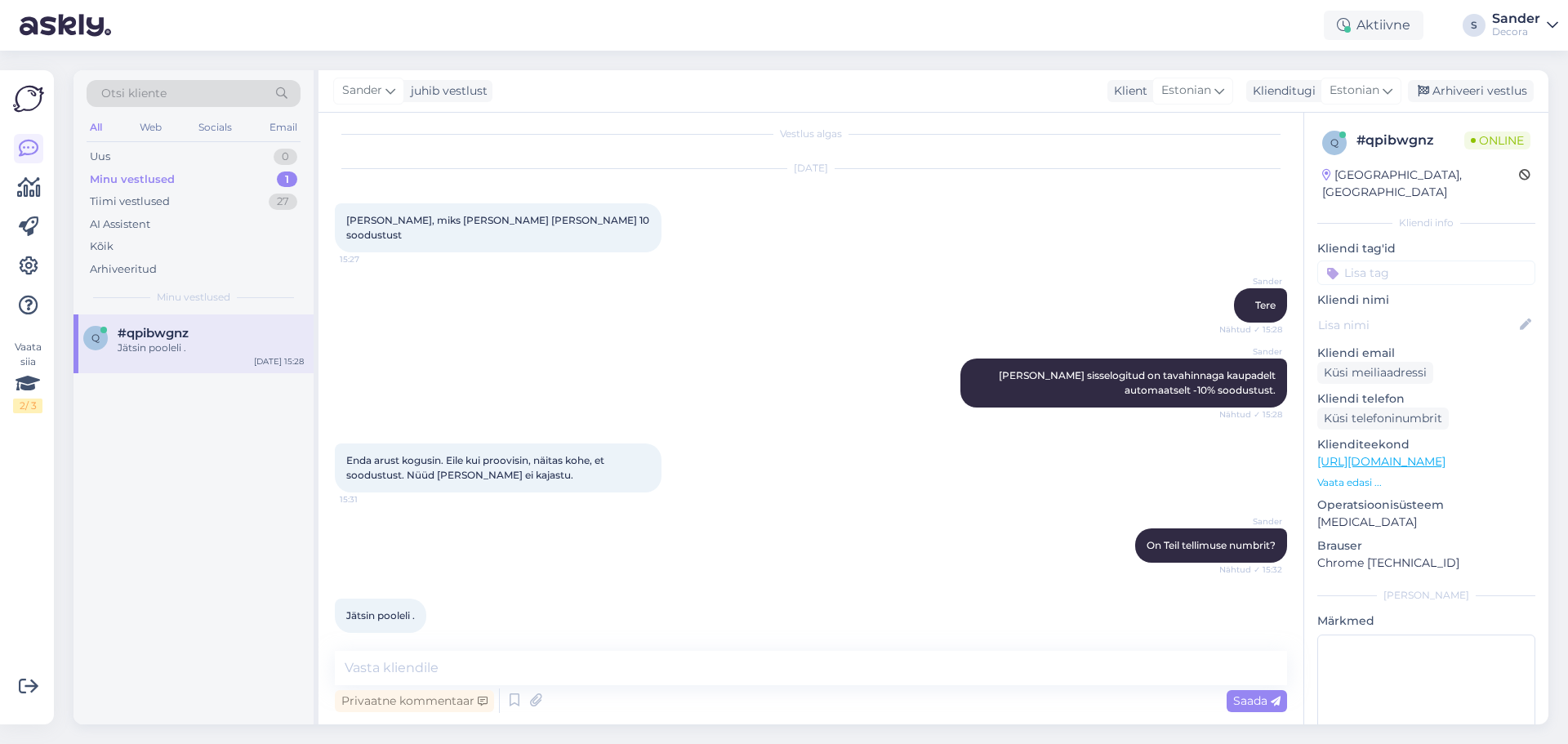
click at [1362, 475] on p "Vaata edasi ..." at bounding box center [1426, 482] width 218 height 15
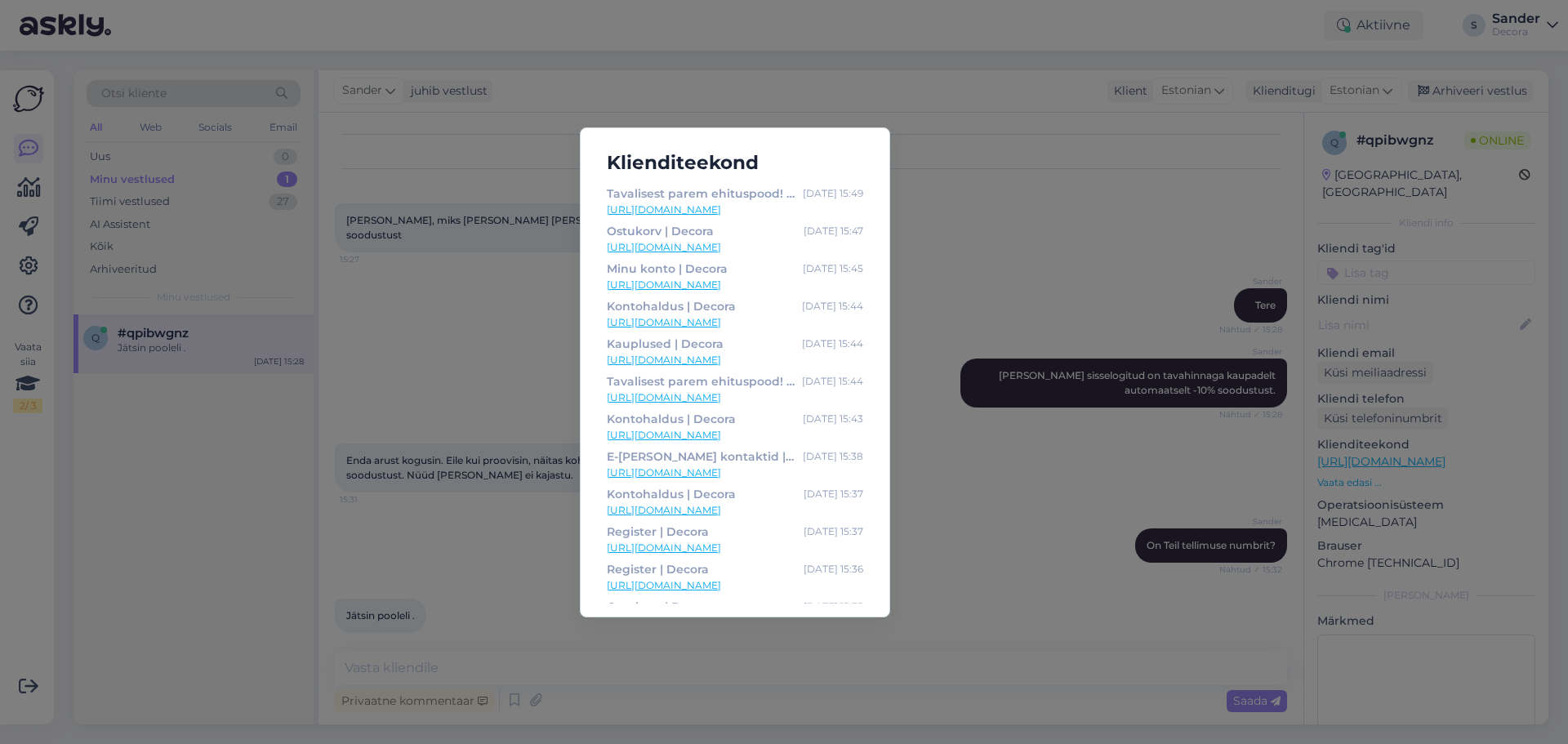
click at [1072, 247] on div "Klienditeekond Tavalisest parem ehituspood! | Decora [DATE] 15:49 [URL][DOMAIN_…" at bounding box center [784, 372] width 1568 height 744
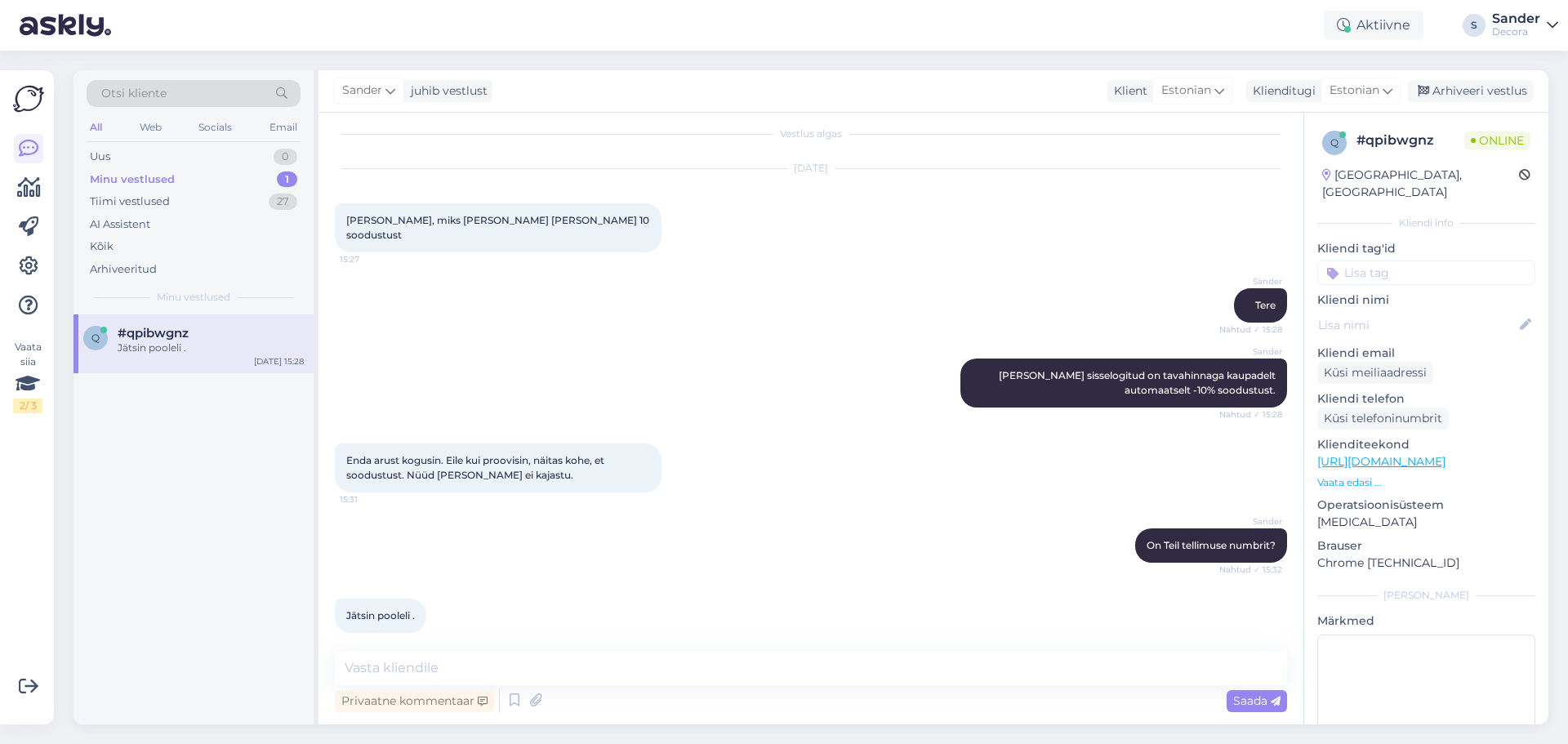
click at [1491, 74] on div "[PERSON_NAME] juhib vestlust Klient Estonian Klienditugi [DEMOGRAPHIC_DATA] Arh…" at bounding box center [933, 91] width 1230 height 42
click at [1491, 90] on div "Arhiveeri vestlus" at bounding box center [1470, 91] width 125 height 22
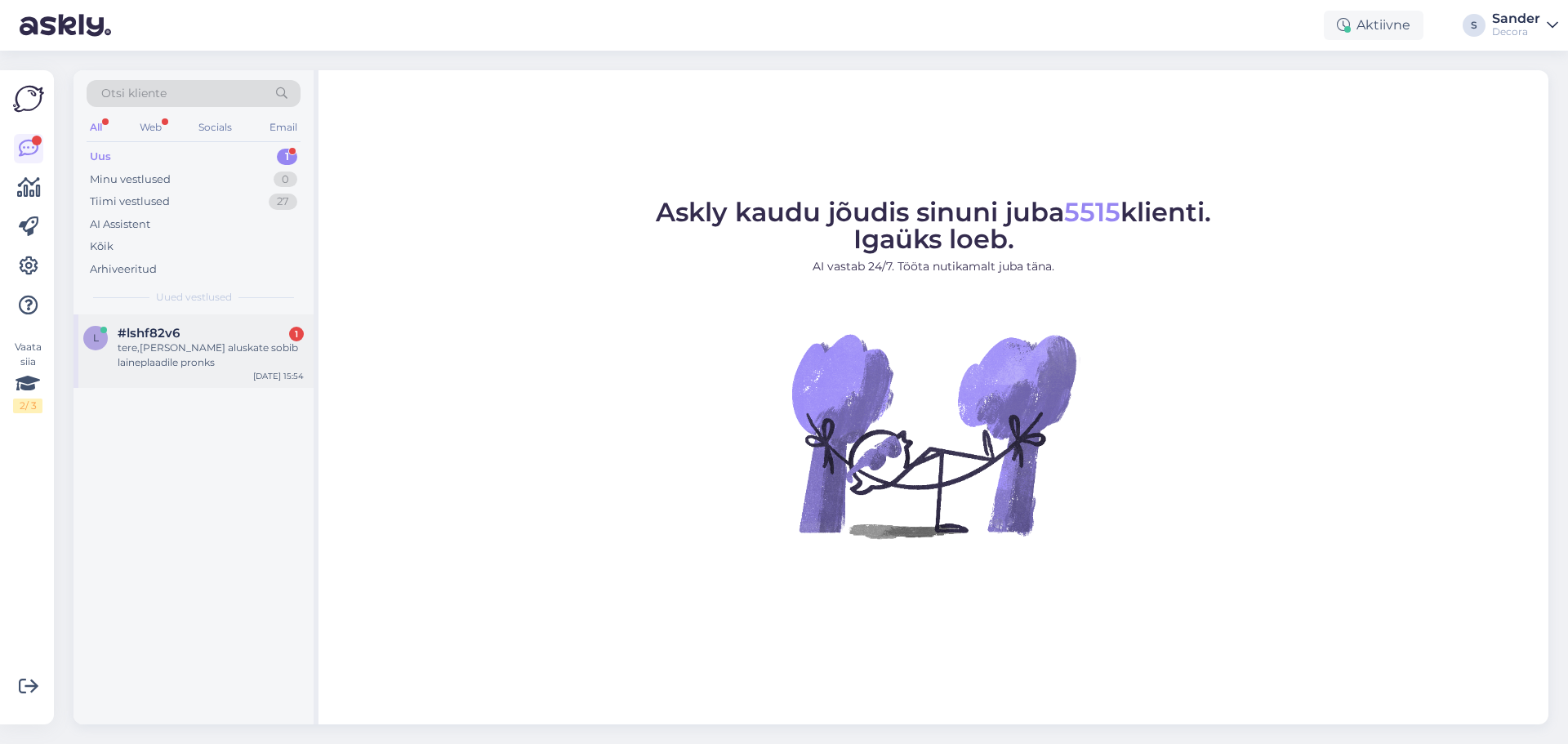
click at [214, 367] on div "tere,milline katuse aluskate sobib laineplaadile pronks" at bounding box center [210, 356] width 186 height 30
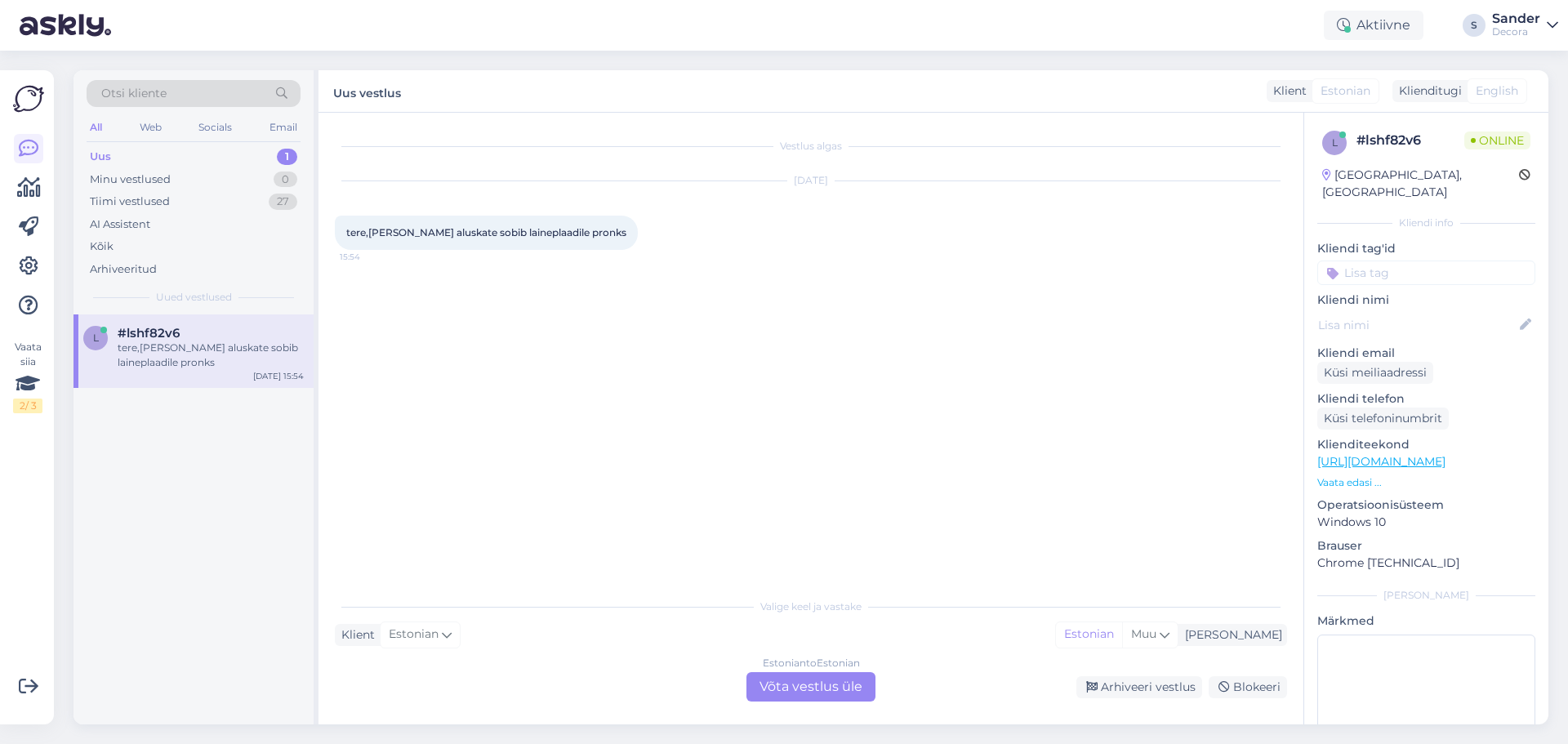
click at [268, 365] on div "tere,milline katuse aluskate sobib laineplaadile pronks" at bounding box center [210, 356] width 186 height 30
click at [810, 688] on div "Estonian to Estonian Võta vestlus üle" at bounding box center [810, 687] width 129 height 30
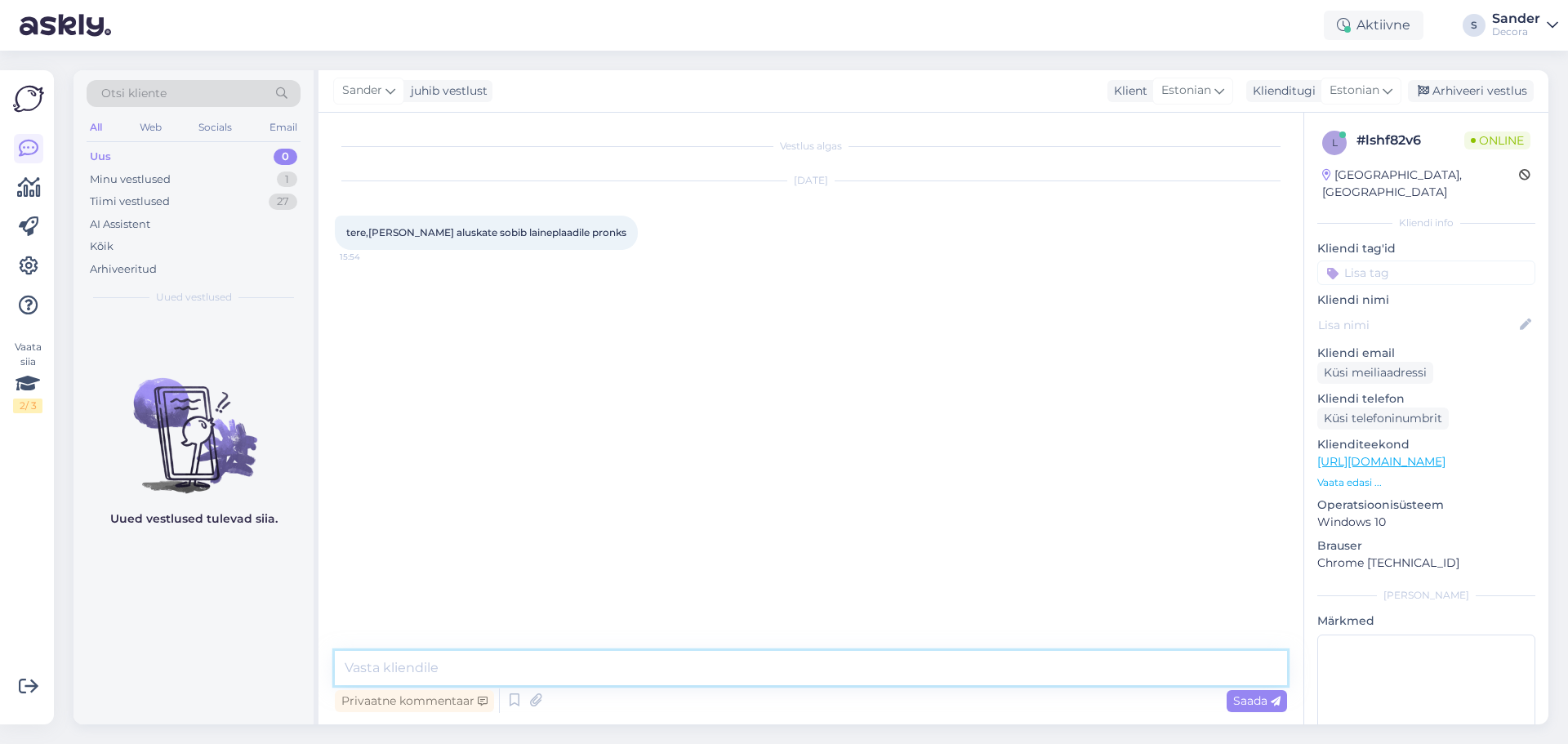
click at [771, 666] on textarea at bounding box center [811, 668] width 952 height 35
type textarea "Tere"
paste textarea "5383 0662"
type textarea "Aluskatete soovitusi oskab Teile kõigetäpsemini jagada meie osakonna tööölised …"
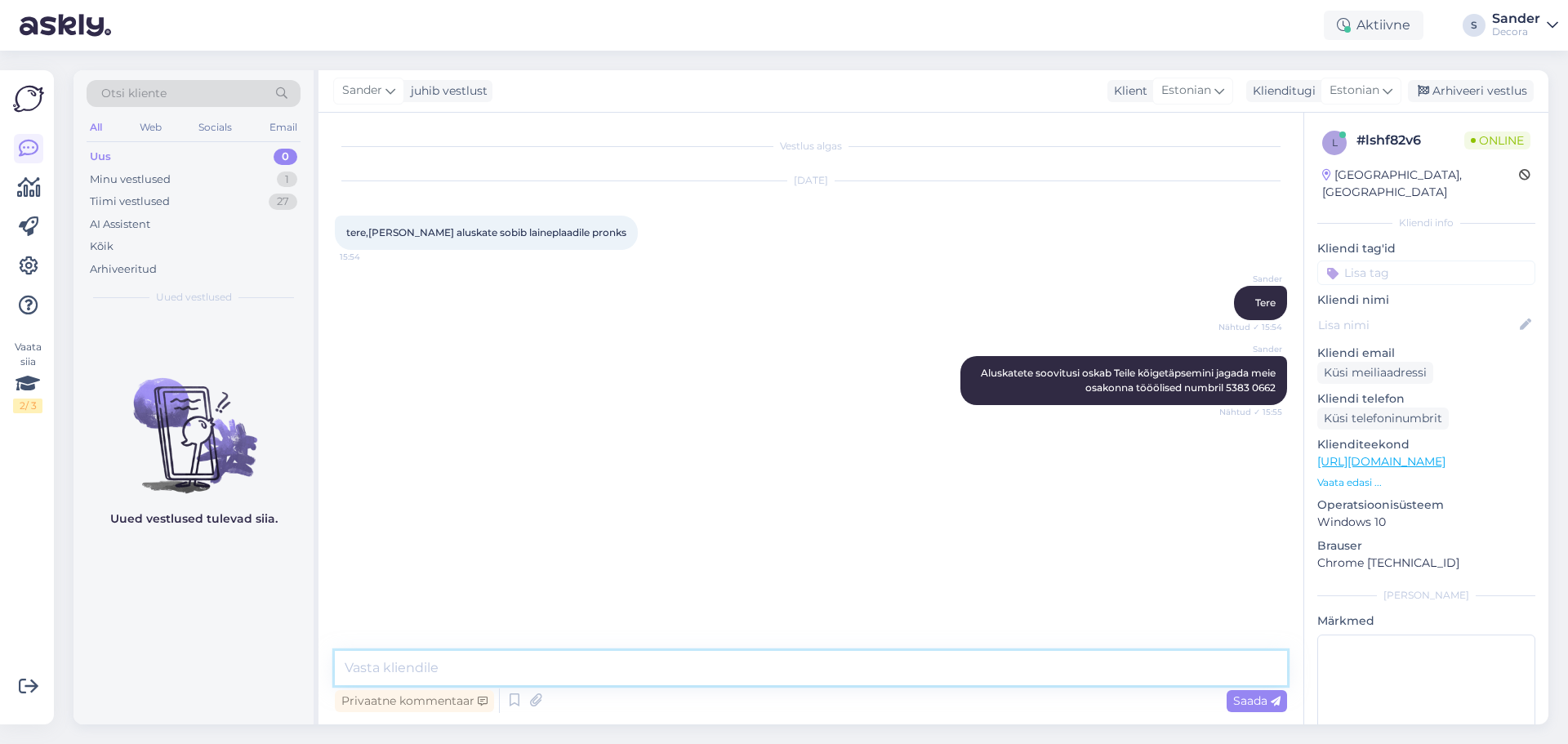
click at [894, 661] on textarea at bounding box center [811, 668] width 952 height 35
click at [223, 181] on div "Minu vestlused 1" at bounding box center [194, 179] width 214 height 23
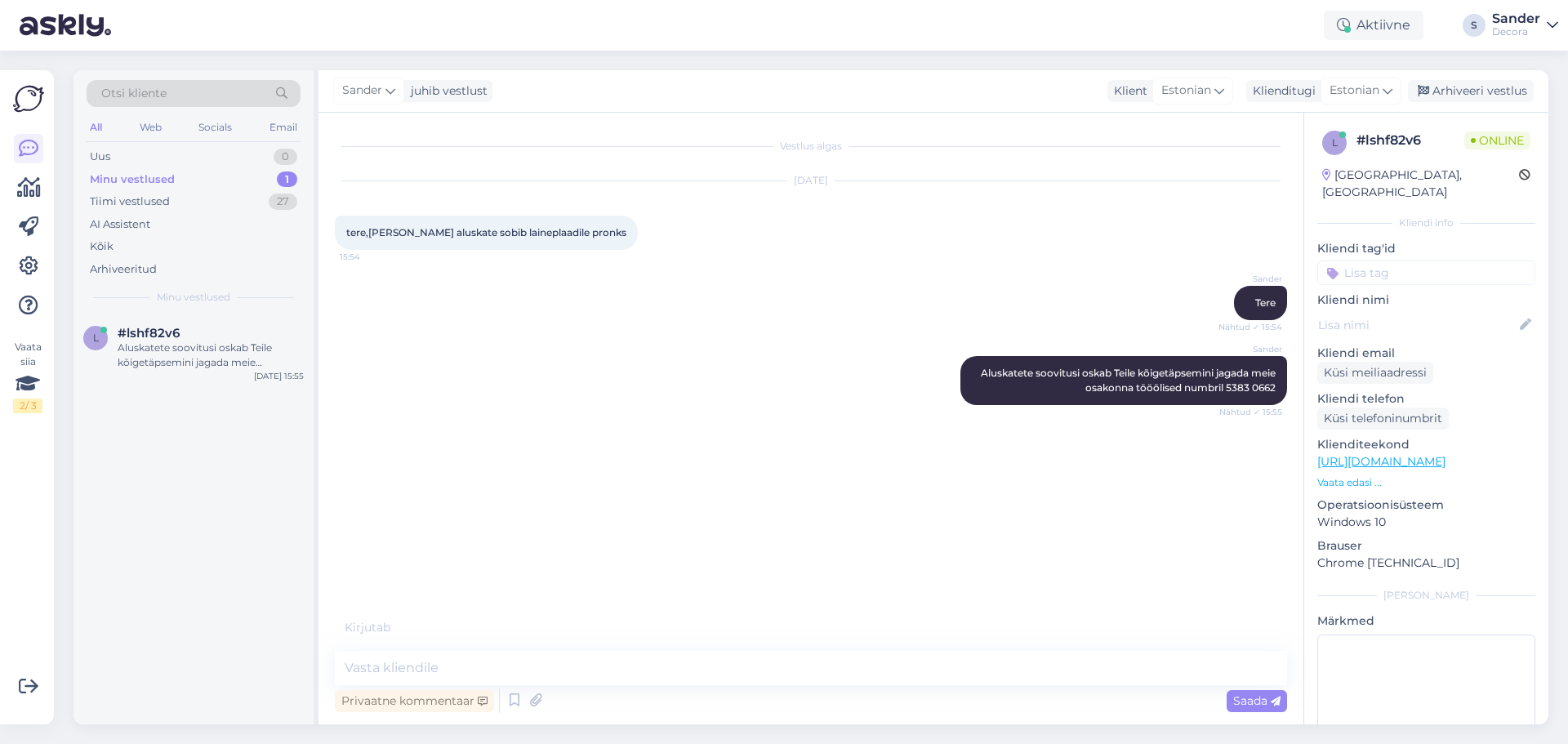
click at [1344, 475] on p "Vaata edasi ..." at bounding box center [1426, 482] width 218 height 15
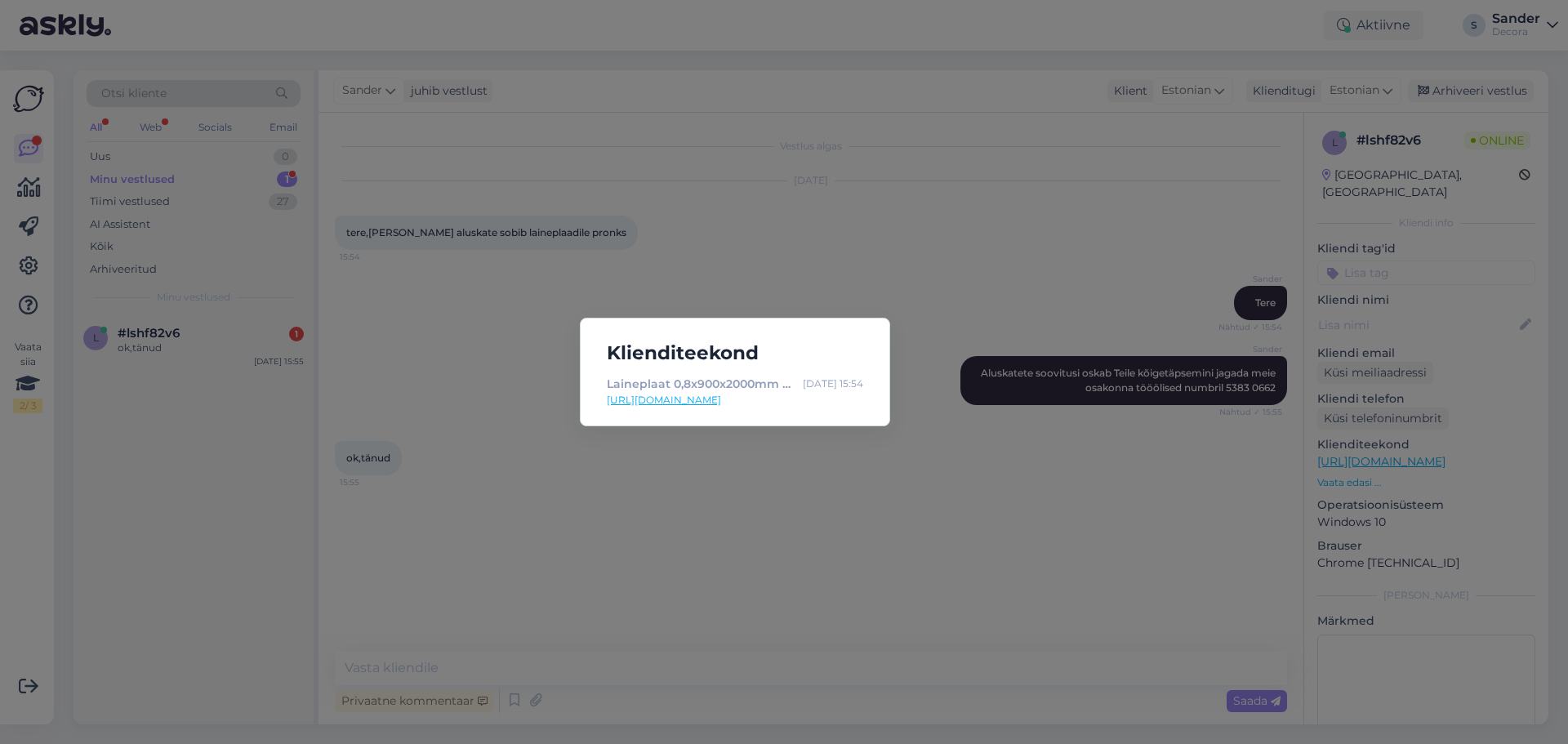
click at [185, 341] on div "Klienditeekond Laineplaat 0,8x900x2000mm pronks 4742550001484 | Decora Sep 3 15…" at bounding box center [784, 372] width 1568 height 744
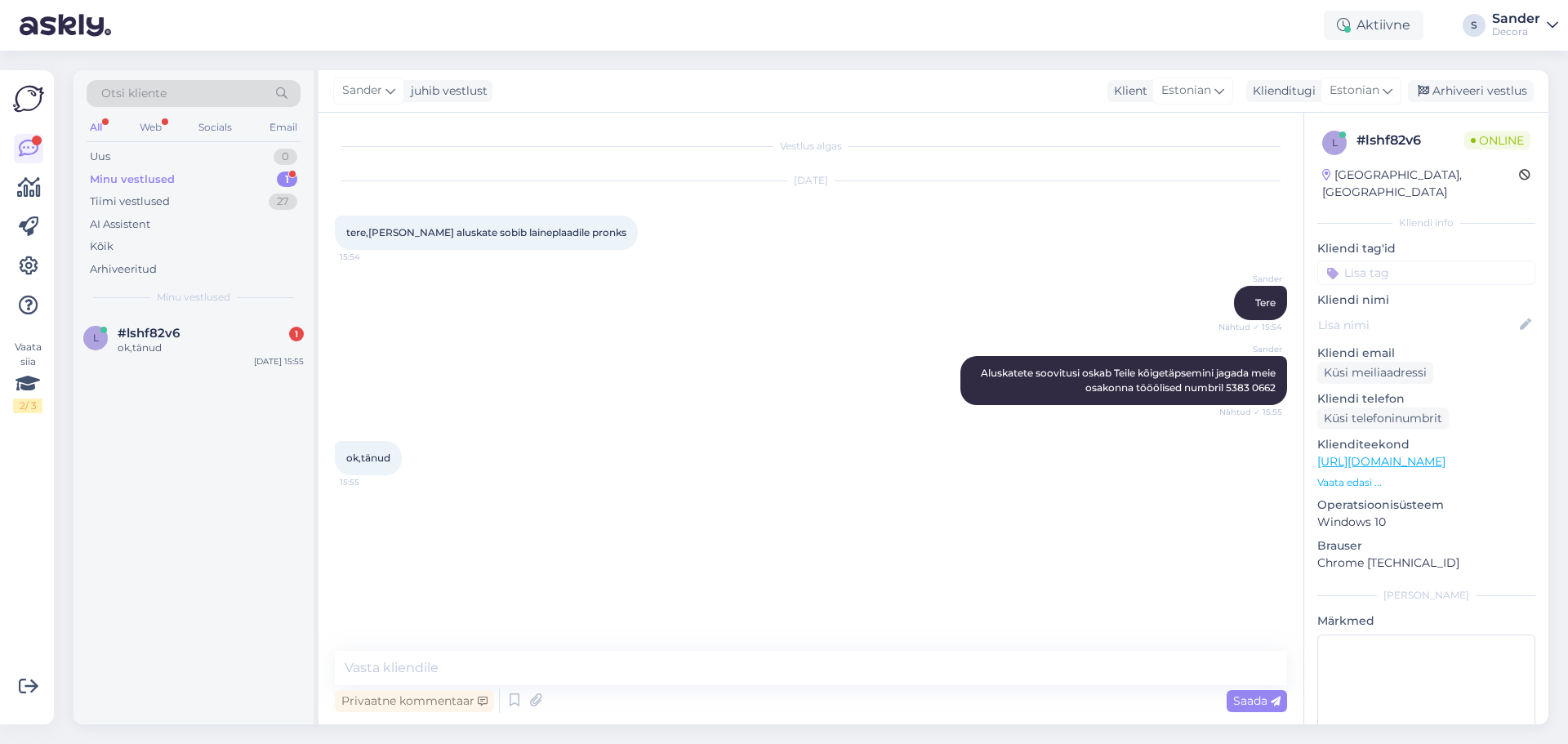
click at [185, 341] on div "ok,tänud" at bounding box center [210, 348] width 186 height 15
click at [1374, 475] on p "Vaata edasi ..." at bounding box center [1426, 482] width 218 height 15
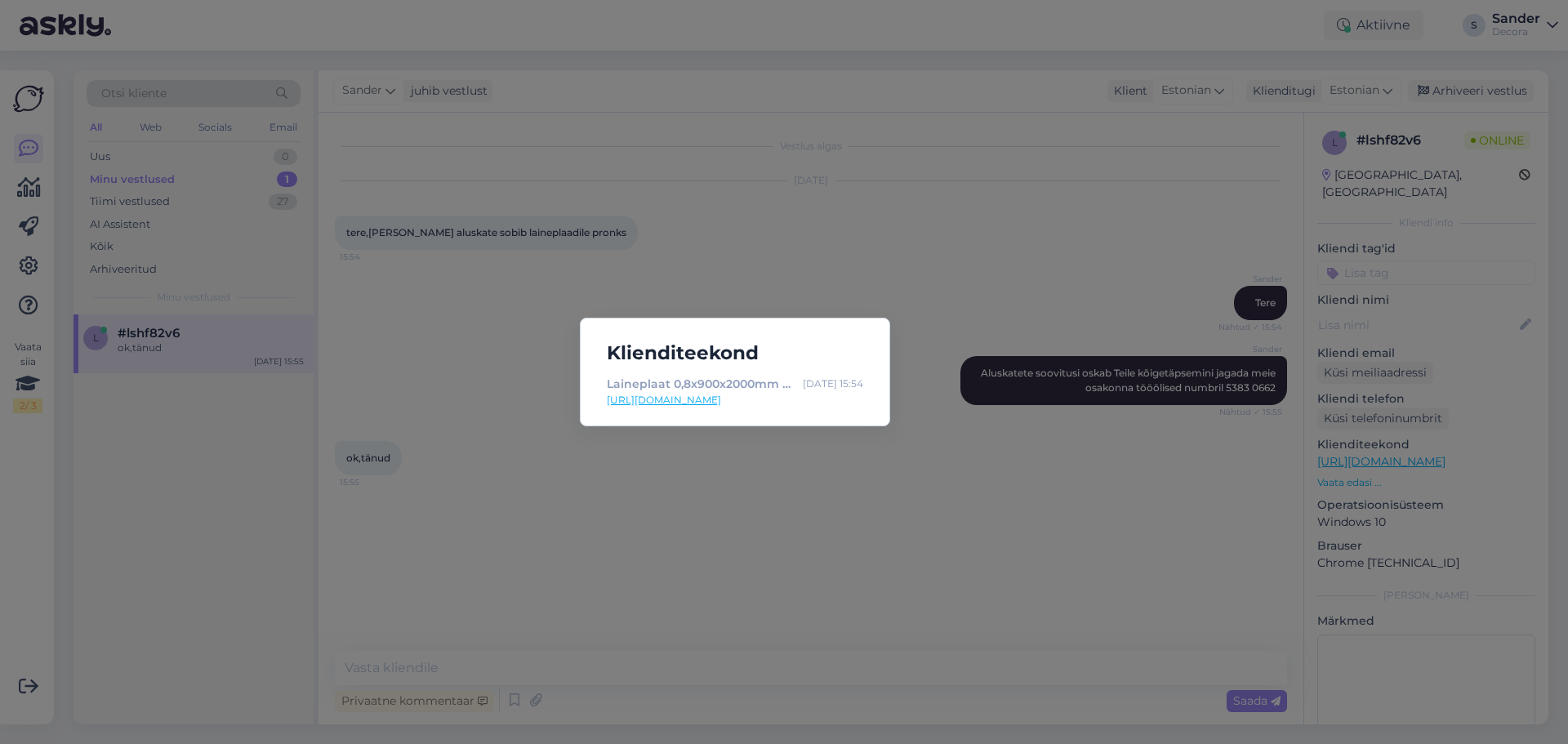
click at [1373, 366] on div "Klienditeekond Laineplaat 0,8x900x2000mm pronks 4742550001484 | Decora Sep 3 15…" at bounding box center [784, 372] width 1568 height 744
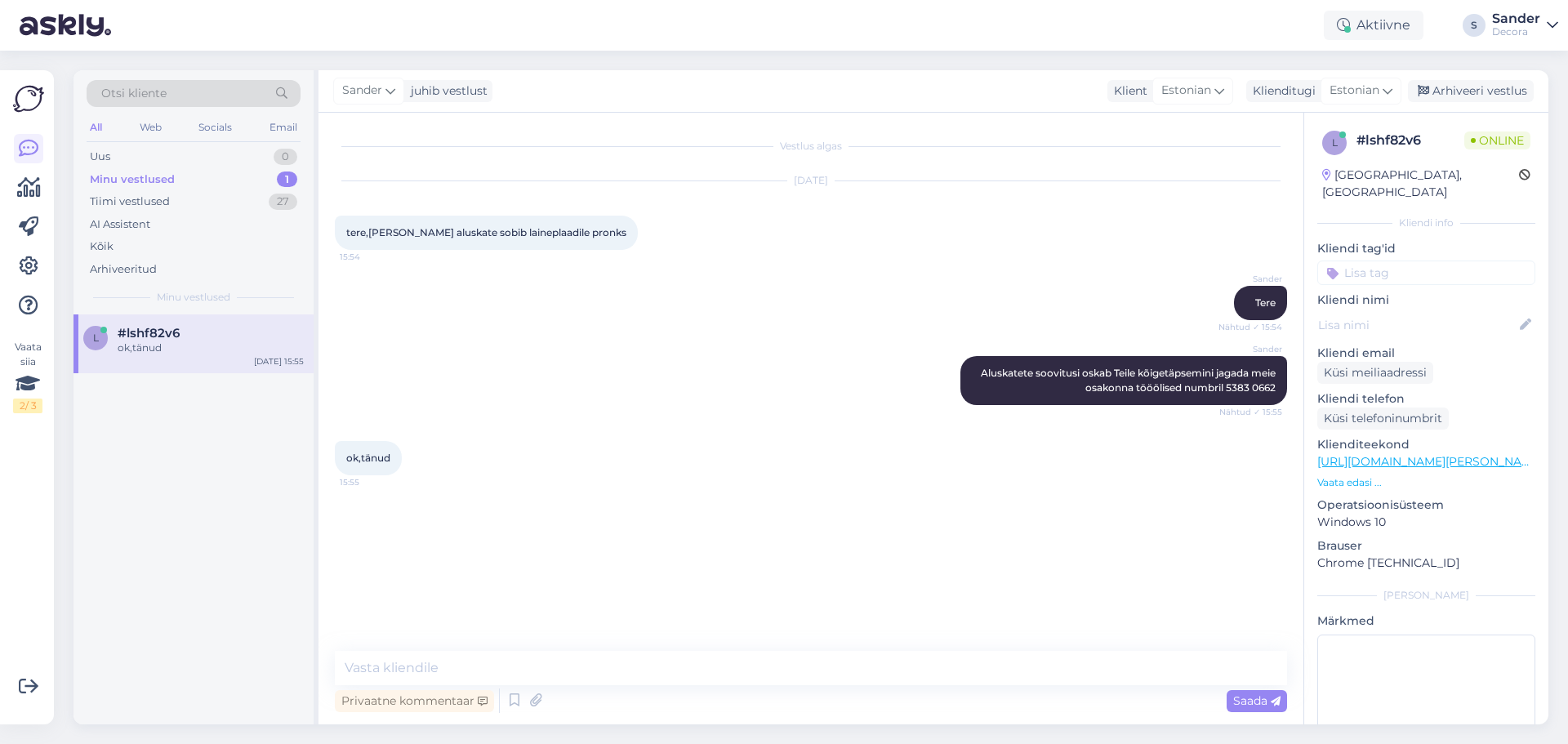
click at [1353, 475] on p "Vaata edasi ..." at bounding box center [1426, 482] width 218 height 15
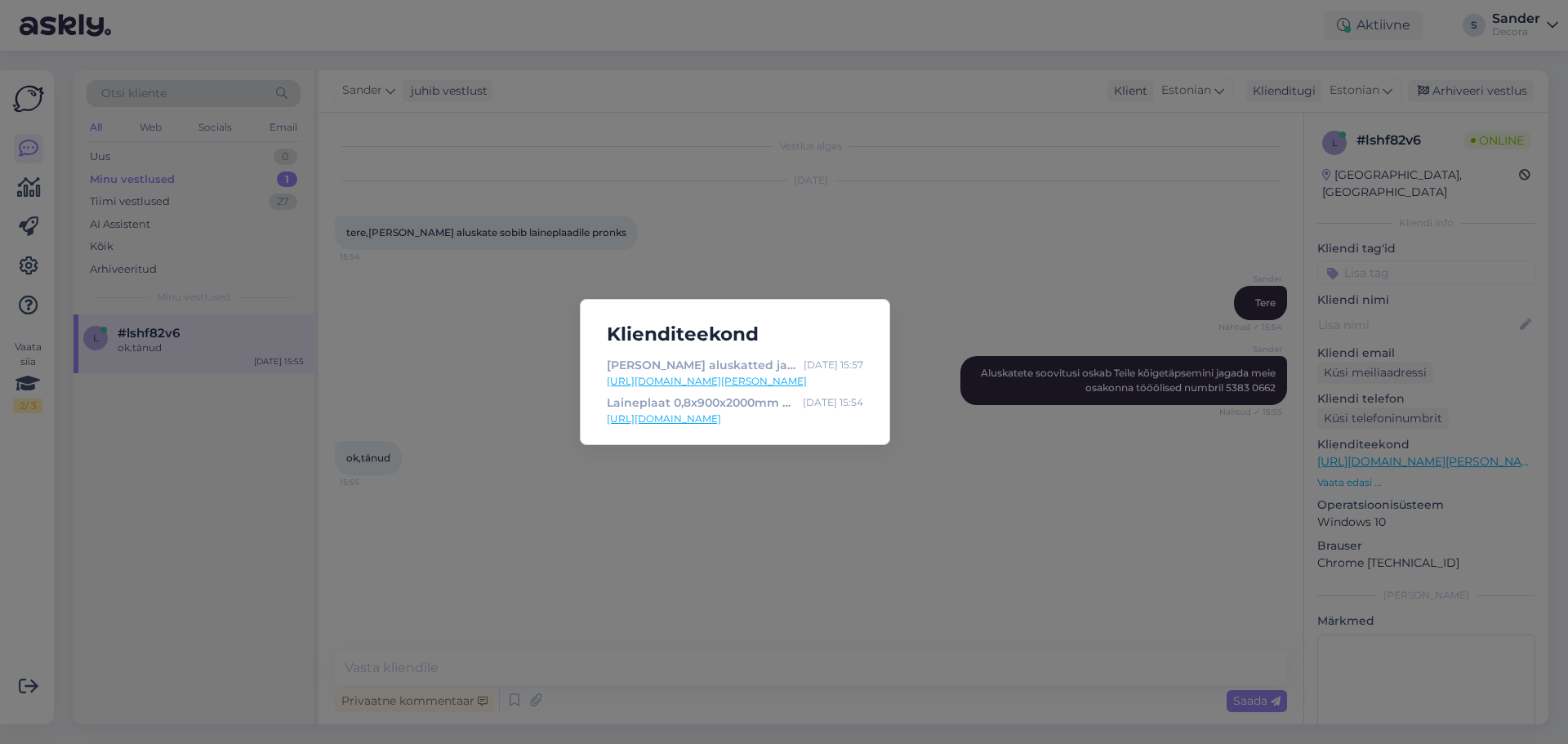
click at [784, 378] on link "https://www.decora.ee/ehitusmaterjalid/aluskatted/katuse-aluskatted" at bounding box center [735, 381] width 257 height 15
click at [895, 205] on div "Klienditeekond Katuse aluskatted ja aluskiled | Decora Sep 3 15:57 https://www.…" at bounding box center [784, 372] width 1568 height 744
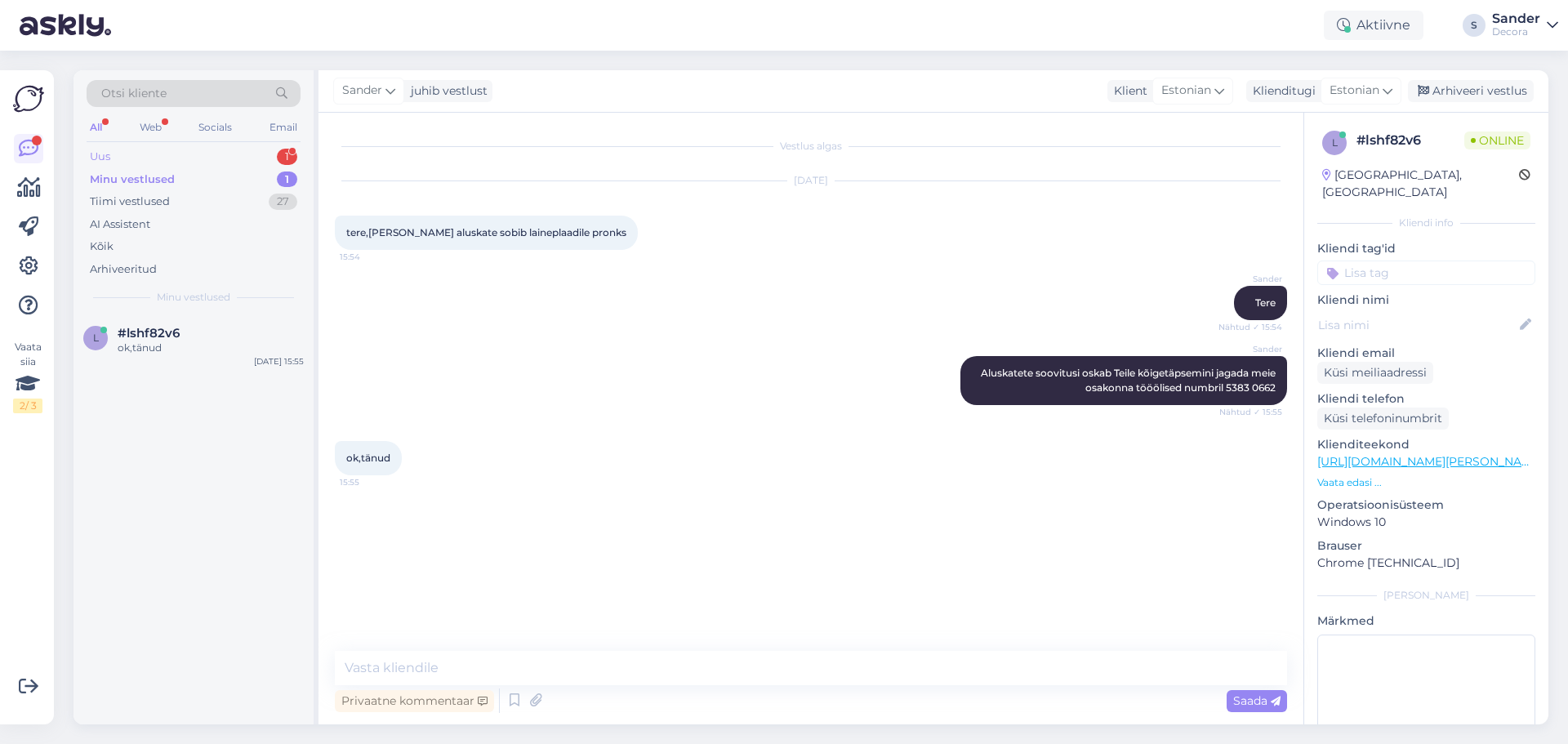
click at [248, 157] on div "Uus 1" at bounding box center [194, 156] width 214 height 23
click at [227, 371] on div "o #oij8hwfl 1 Tere kas need kummitagusega koridori vaibad ,kus lõigatud ei hakk…" at bounding box center [193, 351] width 240 height 73
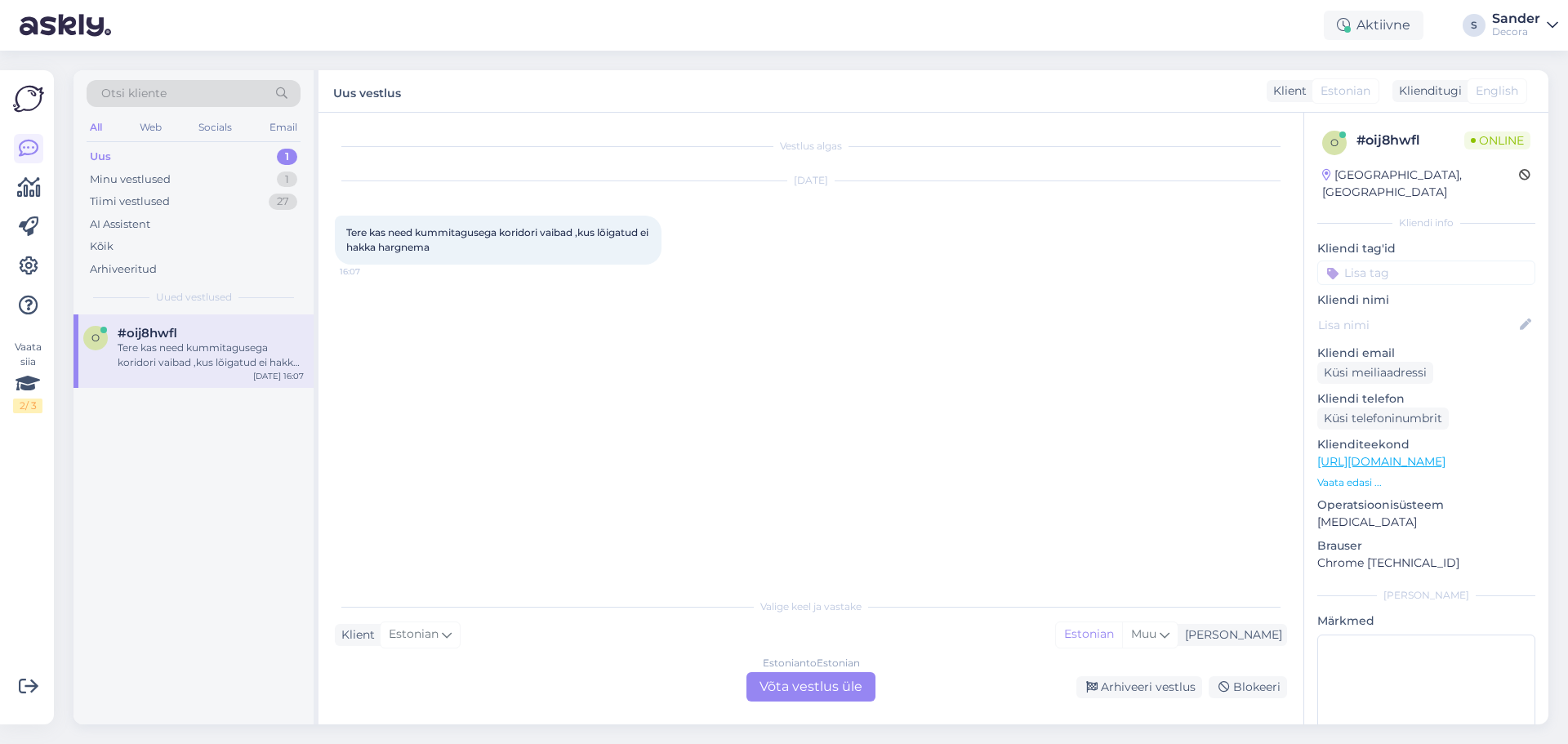
click at [1373, 475] on p "Vaata edasi ..." at bounding box center [1426, 482] width 218 height 15
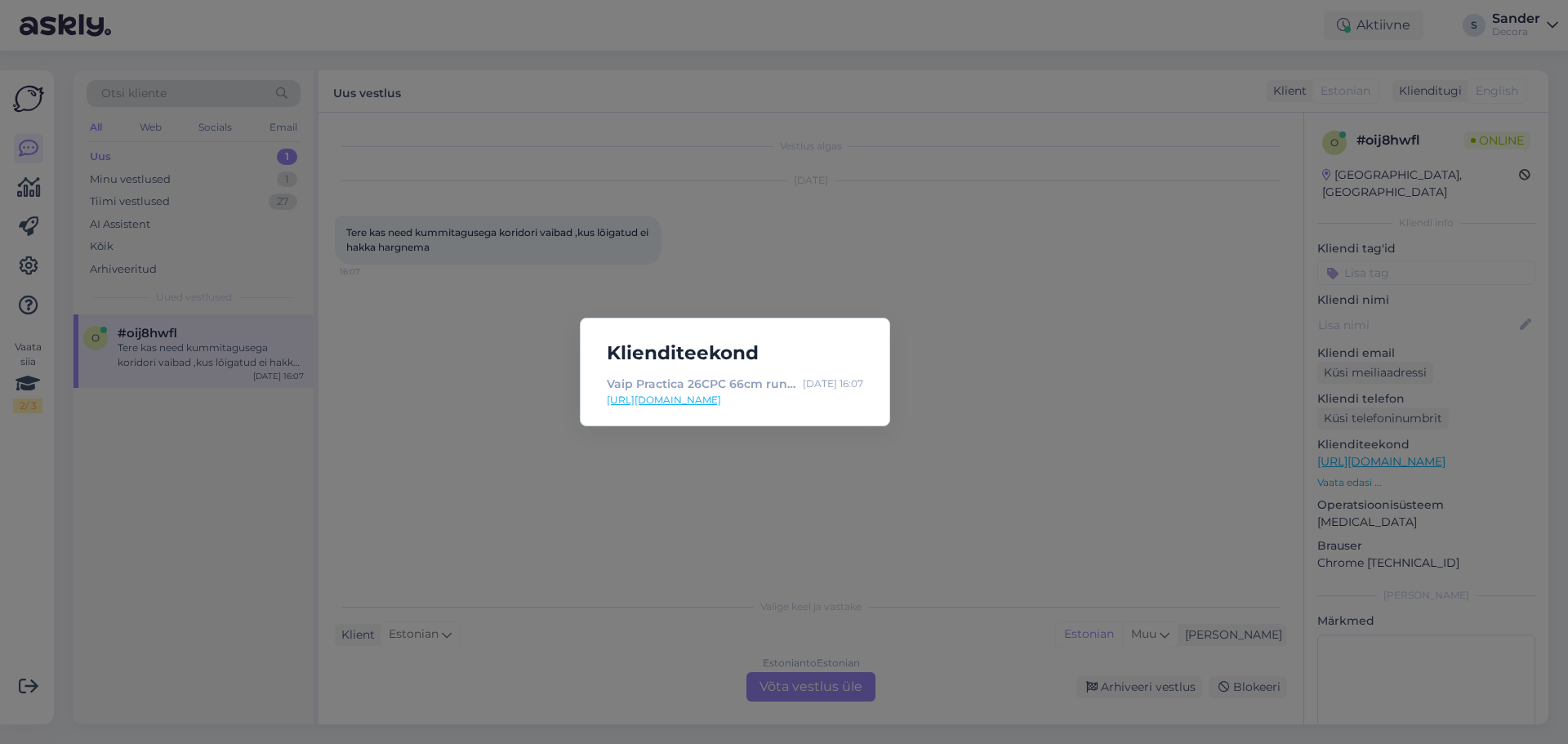
click at [804, 395] on link "https://www.decora.ee/vaip-practica-26cpc-66cm-runner" at bounding box center [735, 400] width 257 height 15
click at [877, 213] on div "Klienditeekond Vaip Practica 26CPC 66cm runner,321005 | Decora Sep 3 16:07 http…" at bounding box center [784, 372] width 1568 height 744
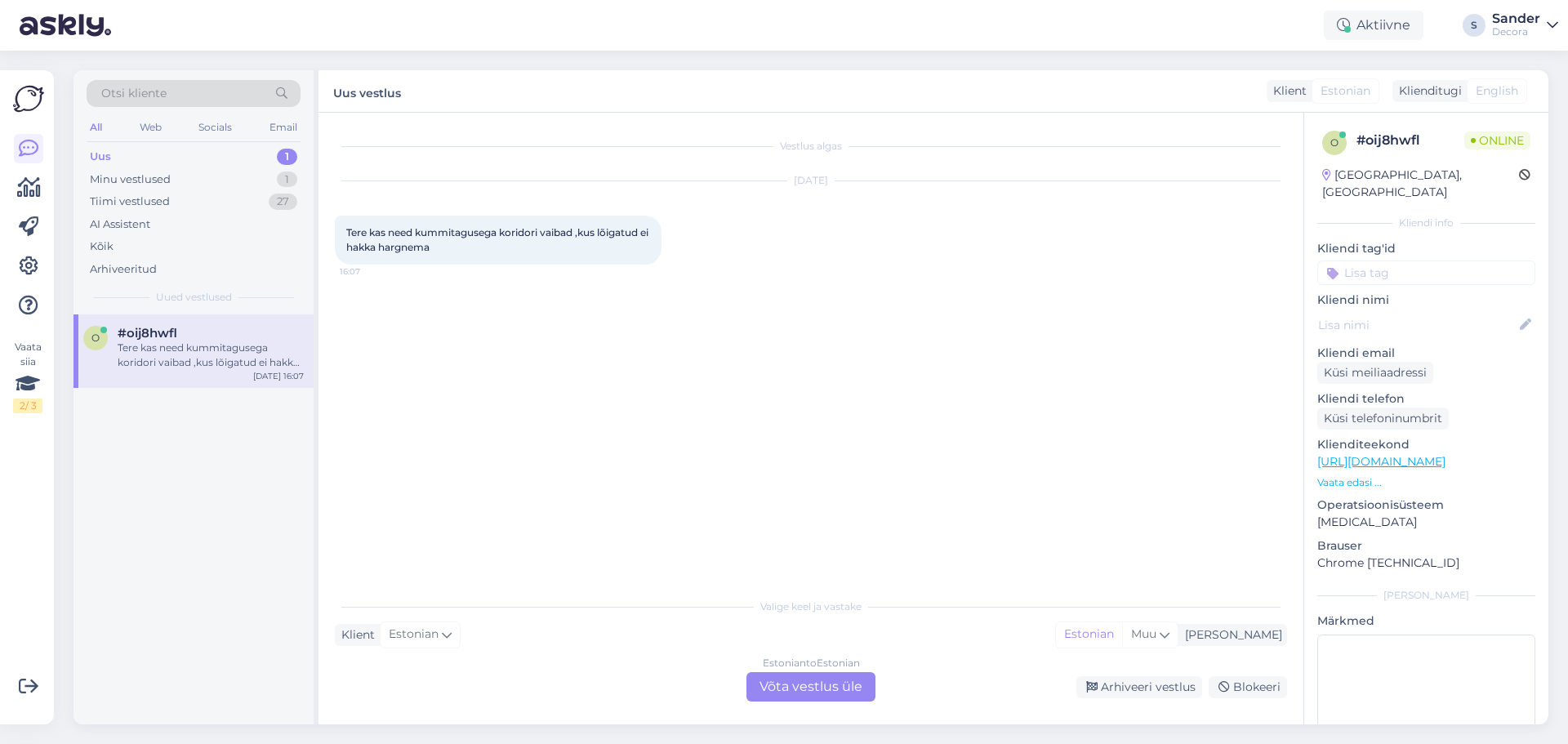
click at [798, 678] on div "Estonian to Estonian Võta vestlus üle" at bounding box center [810, 687] width 129 height 30
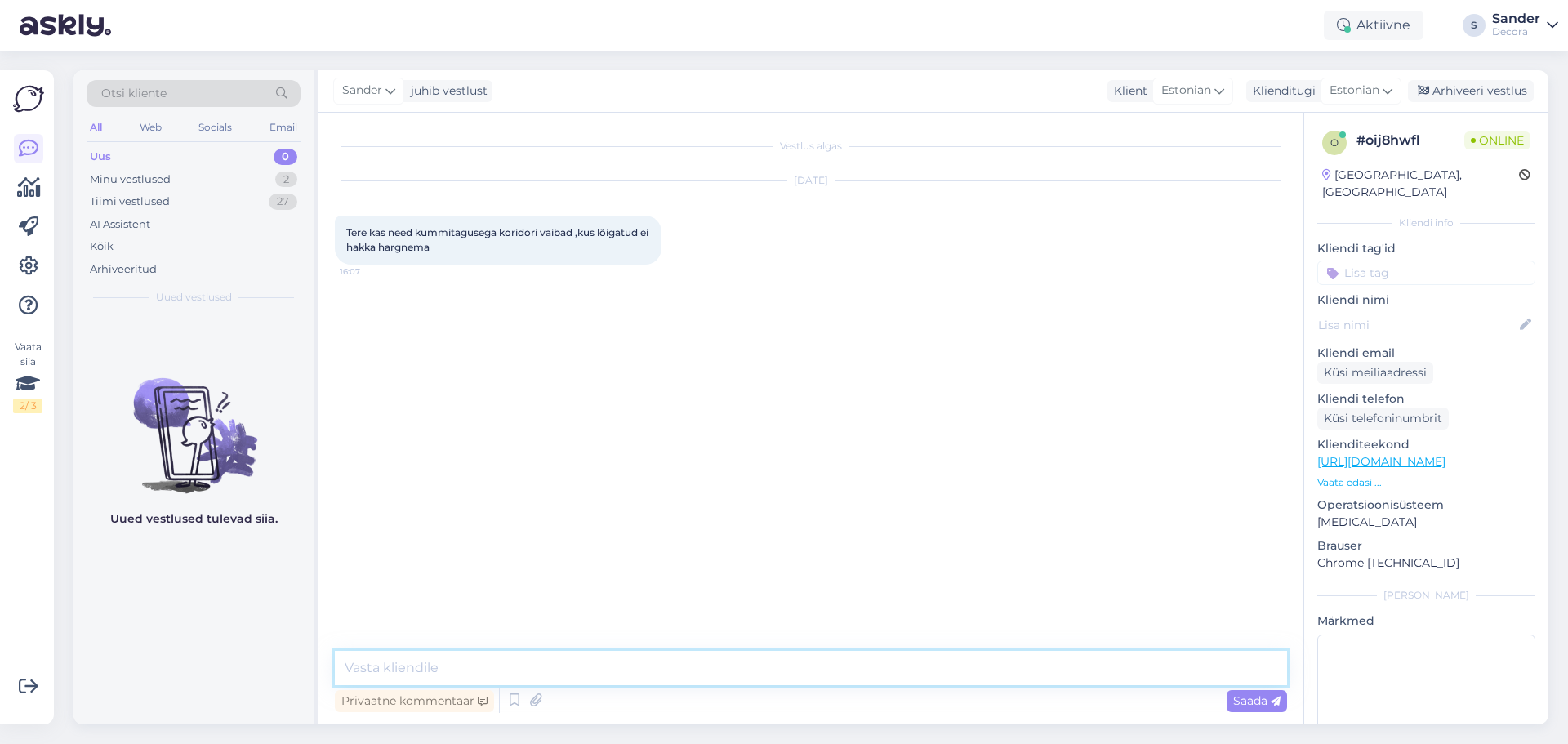
click at [714, 669] on textarea at bounding box center [811, 668] width 952 height 35
type textarea "Tere"
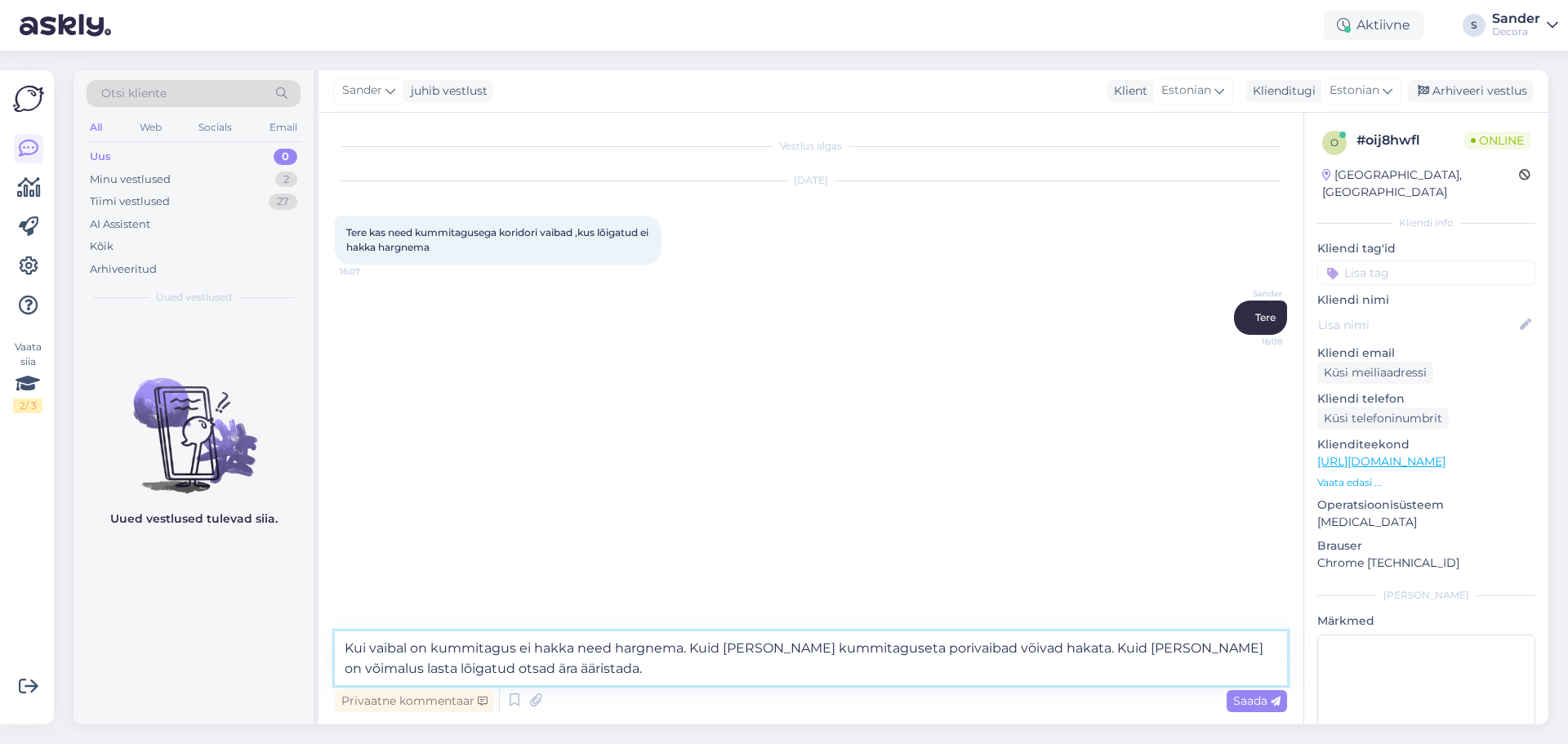
type textarea "Kui vaibal on kummitagus ei hakka need hargnema. Kuid ilma kummitaguseta poriva…"
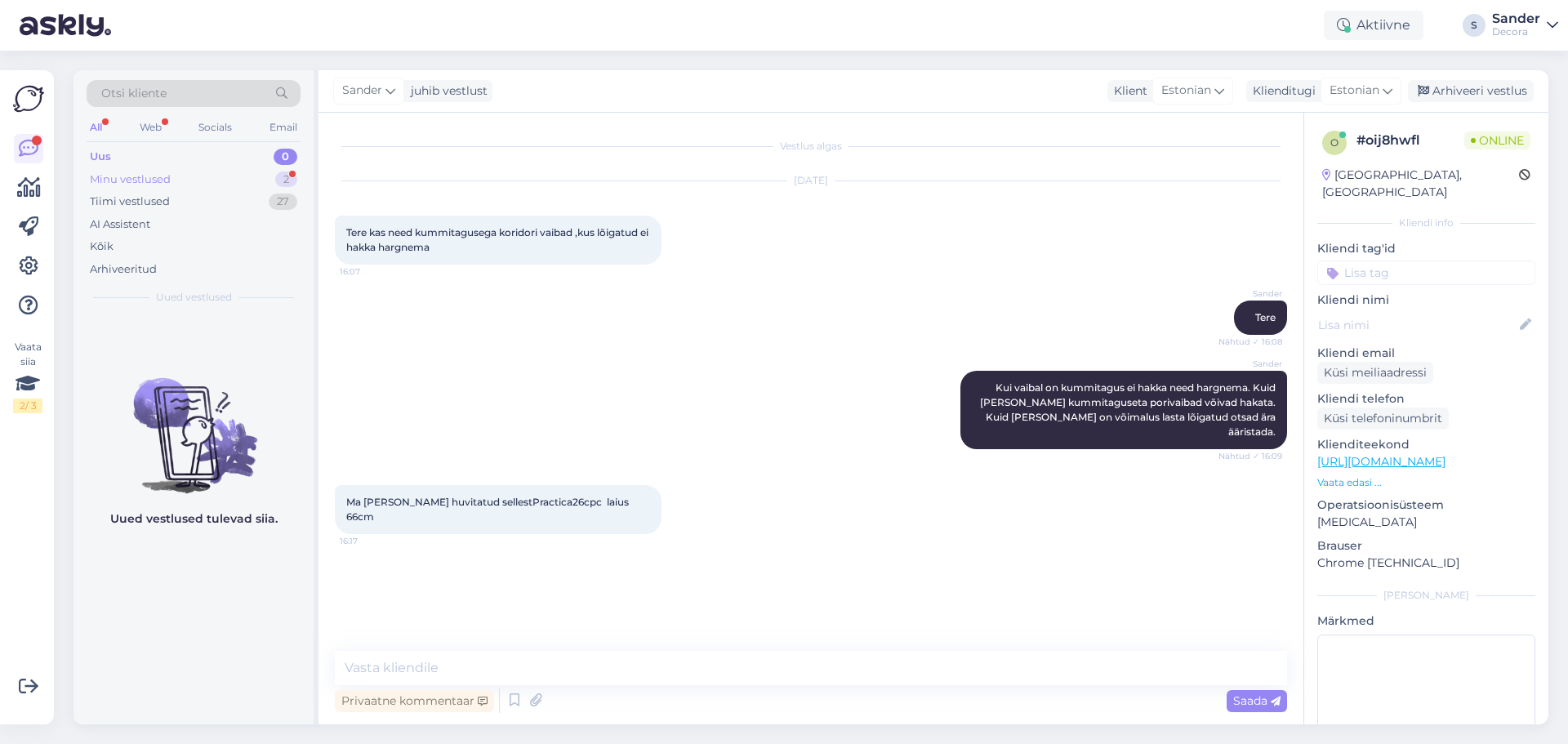
click at [242, 177] on div "Minu vestlused 2" at bounding box center [194, 179] width 214 height 23
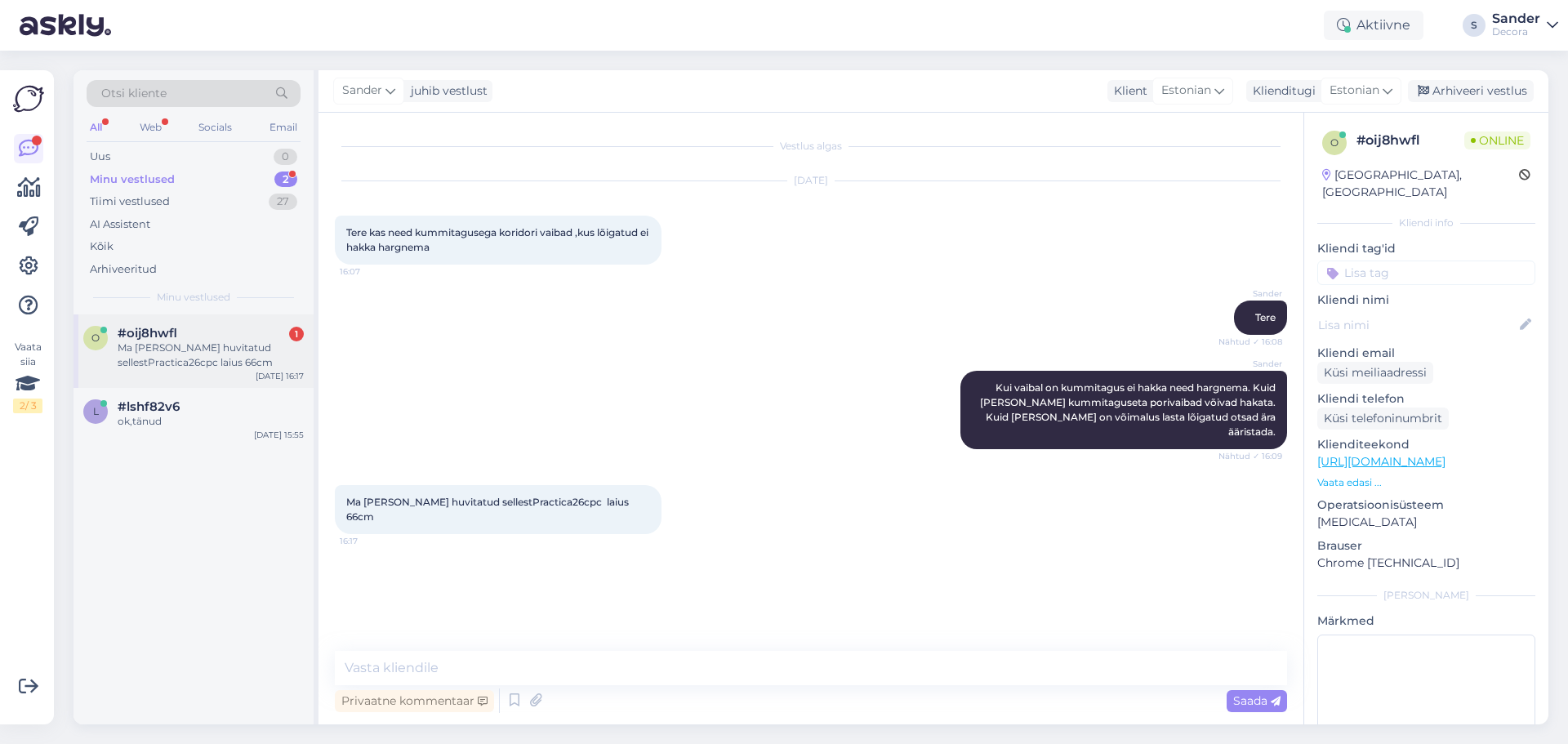
click at [205, 346] on div "Ma olen huvitatud sellestPractica26cpc laius 66cm" at bounding box center [210, 356] width 186 height 30
click at [1376, 475] on p "Vaata edasi ..." at bounding box center [1426, 482] width 218 height 15
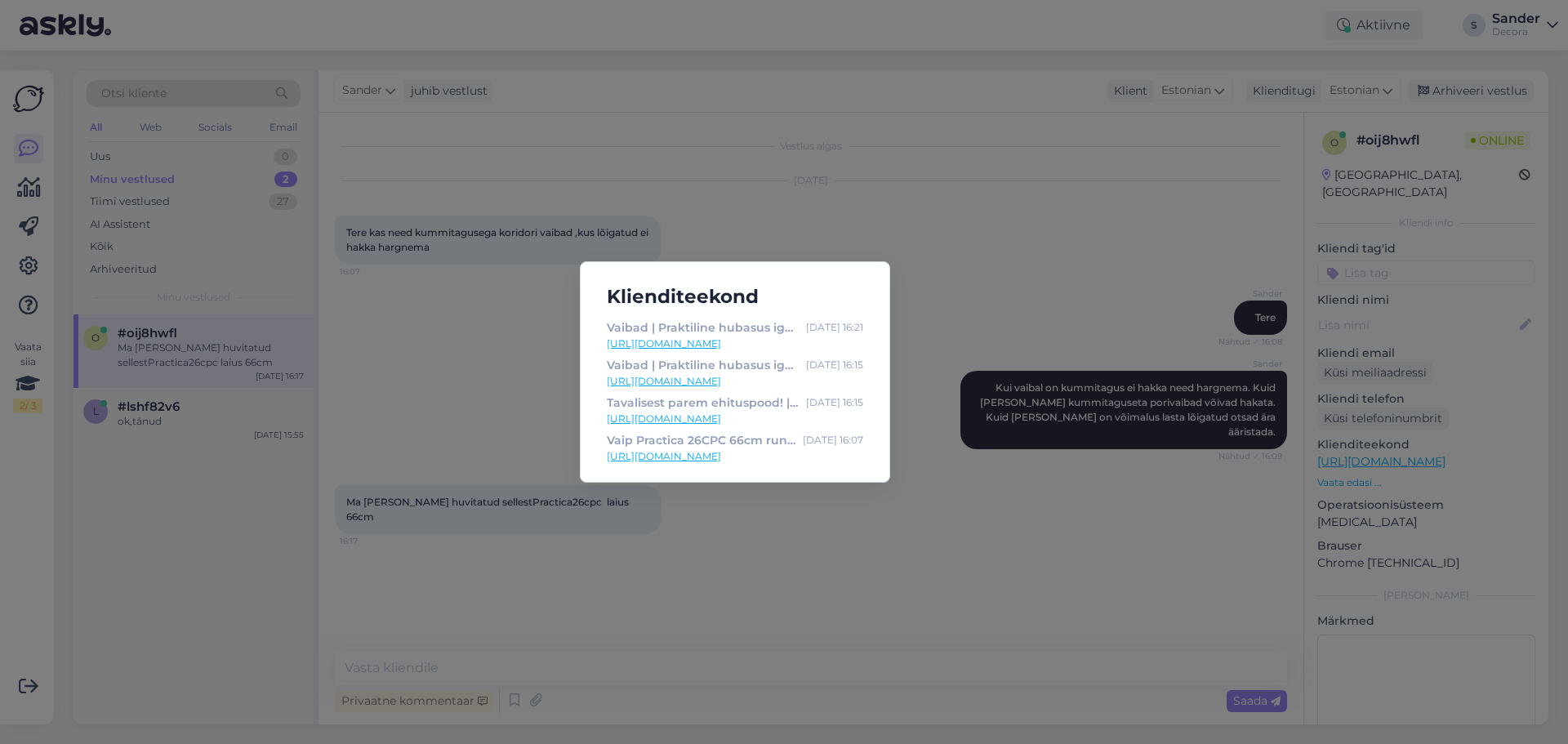
click at [737, 455] on link "https://www.decora.ee/vaip-practica-26cpc-66cm-runner" at bounding box center [735, 456] width 257 height 15
click at [468, 424] on div "Klienditeekond Vaibad | Praktiline hubasus igasse ruumi! | Decora Sep 3 16:21 h…" at bounding box center [784, 372] width 1568 height 744
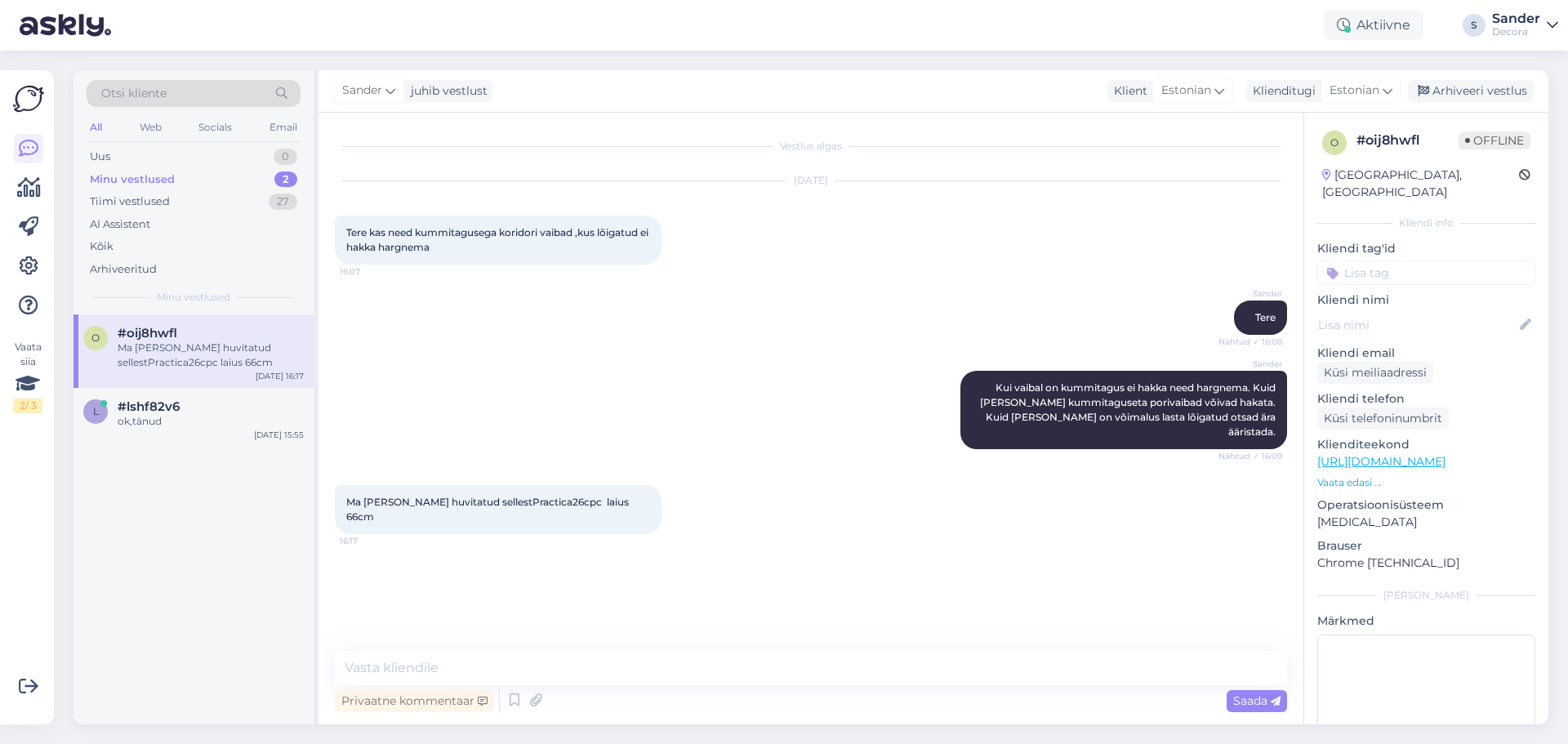
click at [506, 688] on div "Privaatne kommentaar Saada" at bounding box center [811, 700] width 952 height 31
click at [496, 671] on textarea at bounding box center [811, 668] width 952 height 35
type textarea "See ei ole kummipõhjaga"
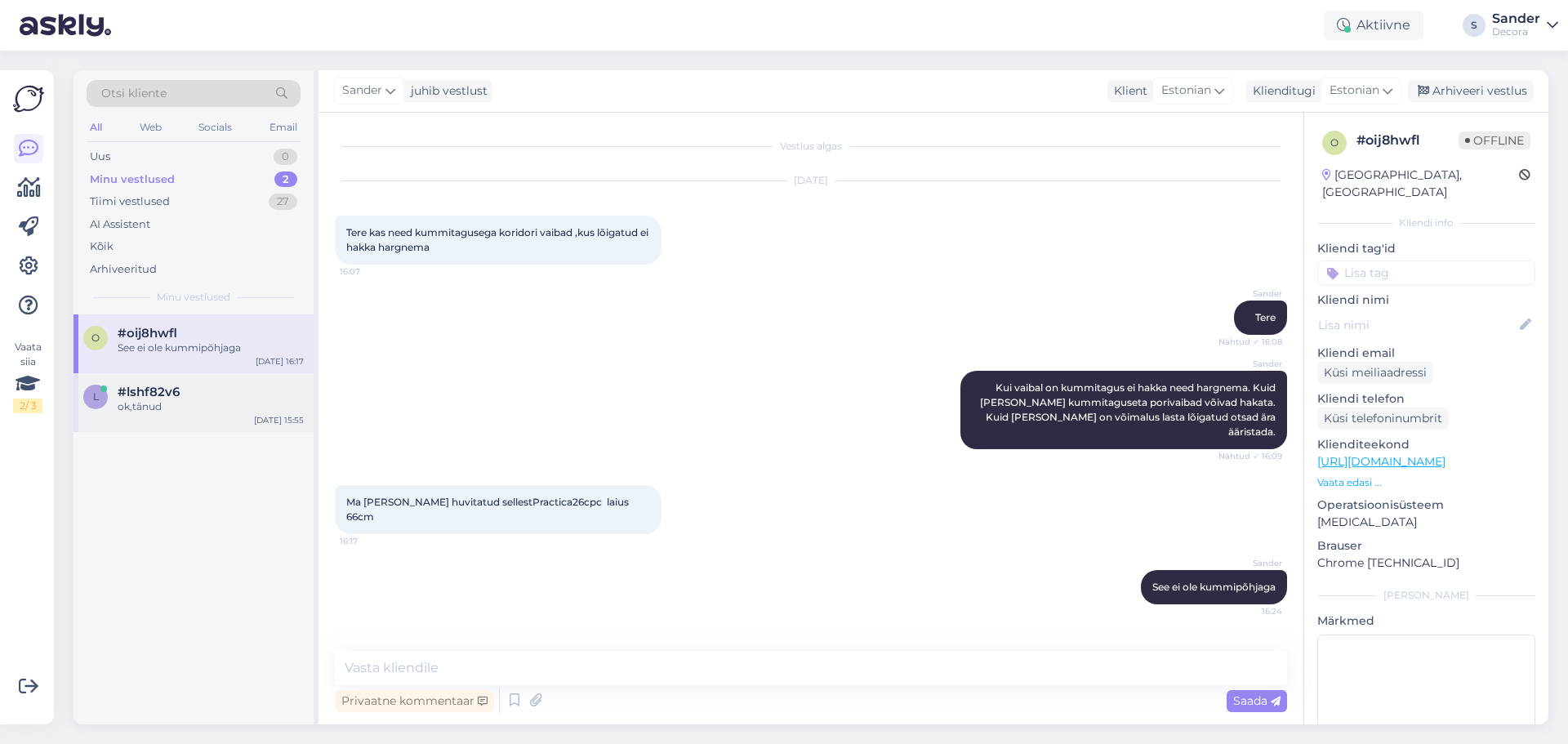
click at [149, 392] on span "#lshf82v6" at bounding box center [148, 391] width 62 height 15
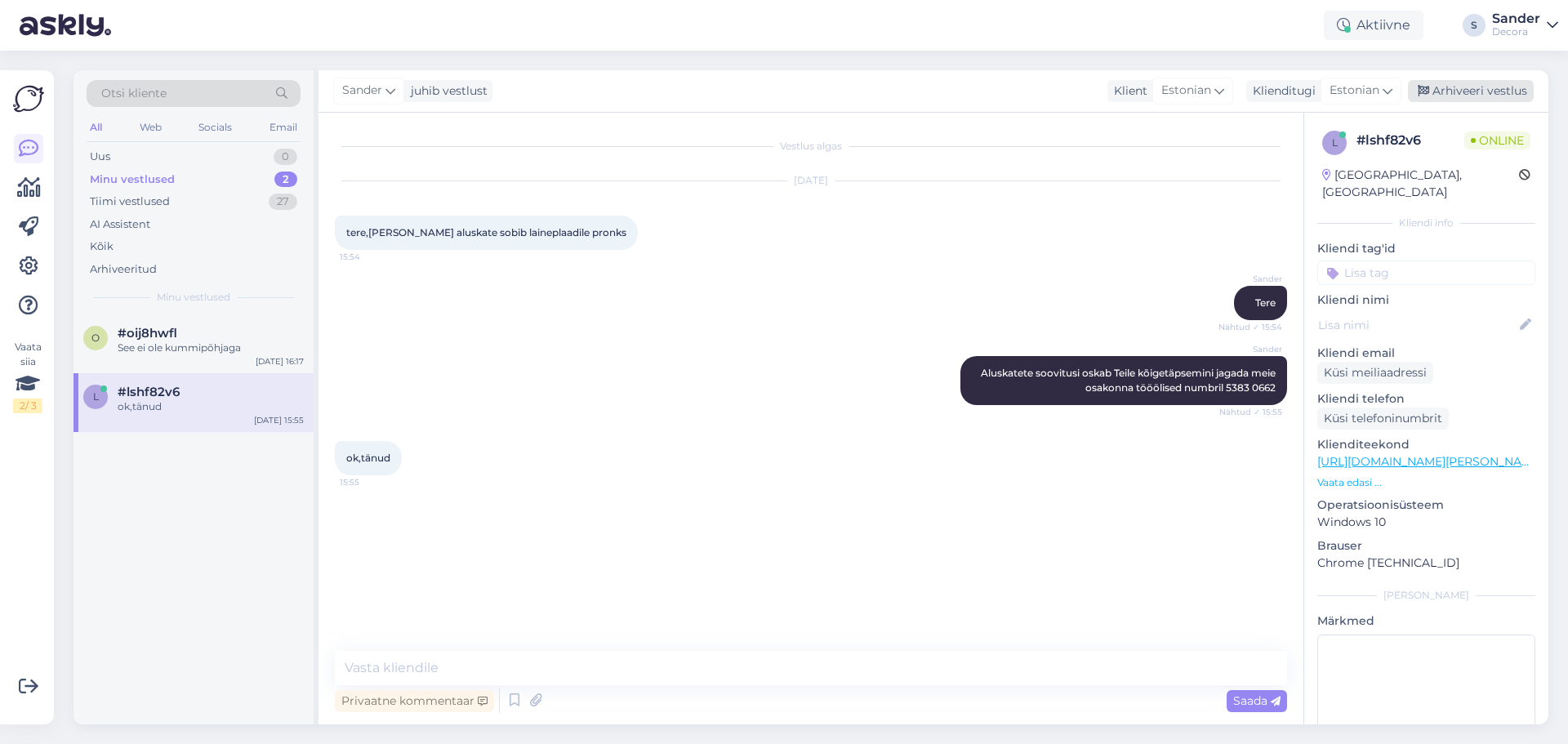
click at [1496, 91] on div "Arhiveeri vestlus" at bounding box center [1470, 91] width 125 height 22
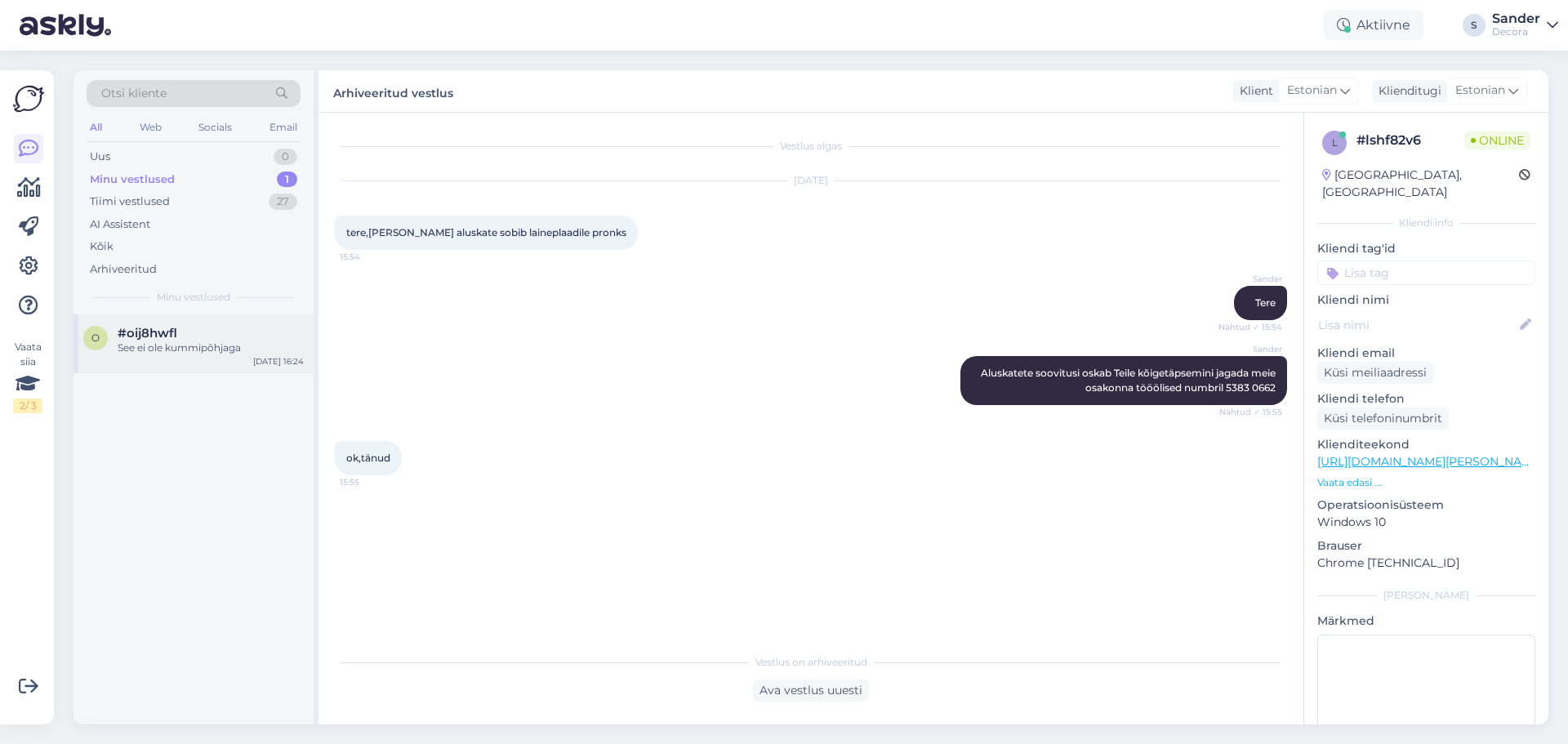
click at [188, 325] on div "o #oij8hwfl See ei ole kummipõhjaga Sep 3 16:24" at bounding box center [193, 344] width 240 height 59
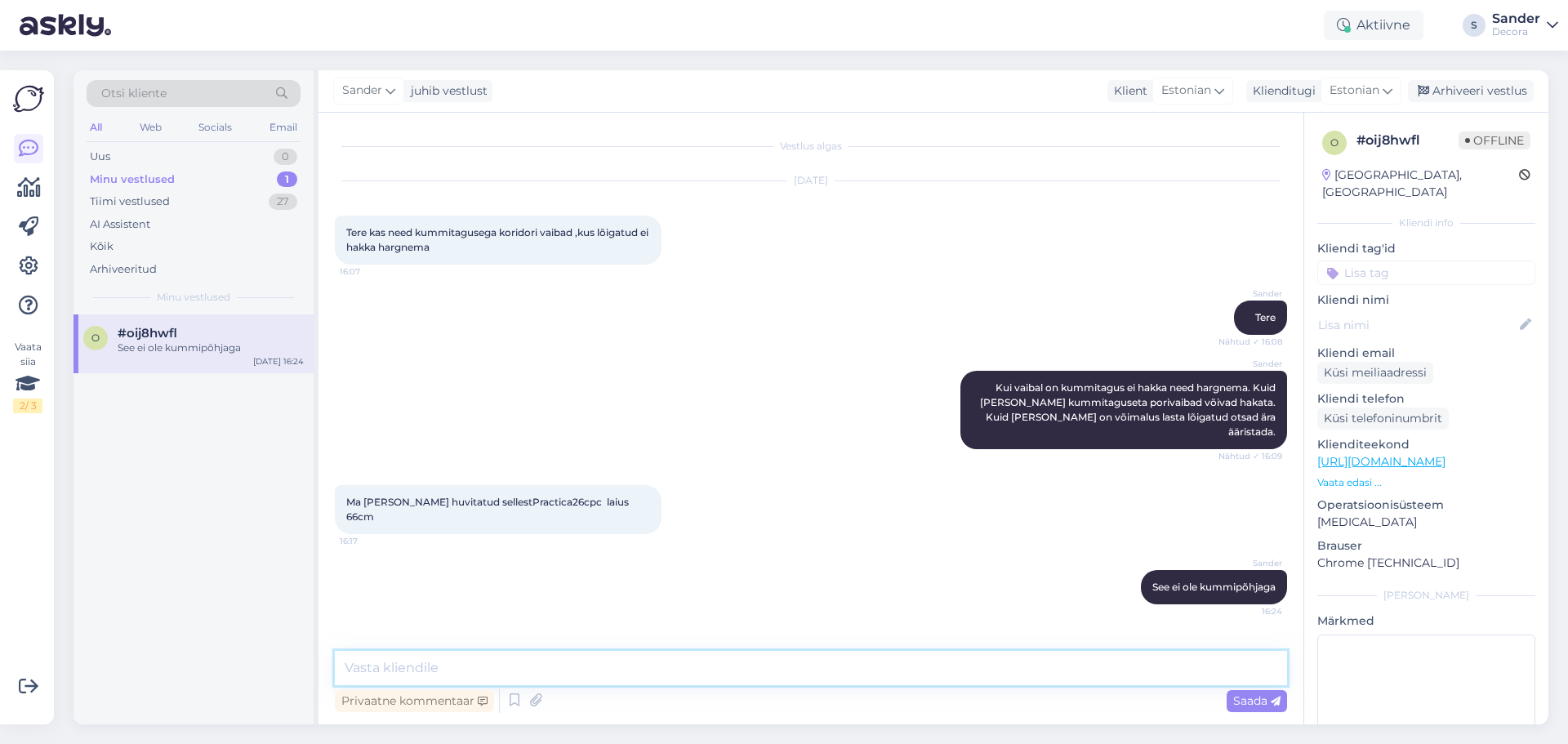
click at [553, 663] on textarea at bounding box center [811, 668] width 952 height 35
click at [521, 664] on textarea "Kui soovite ääristust sellele juurde palun jätke teade" at bounding box center [811, 668] width 952 height 35
click at [766, 674] on textarea "Kui soovite ääristust sellele vaibale juurde palun jätke teade" at bounding box center [811, 668] width 952 height 35
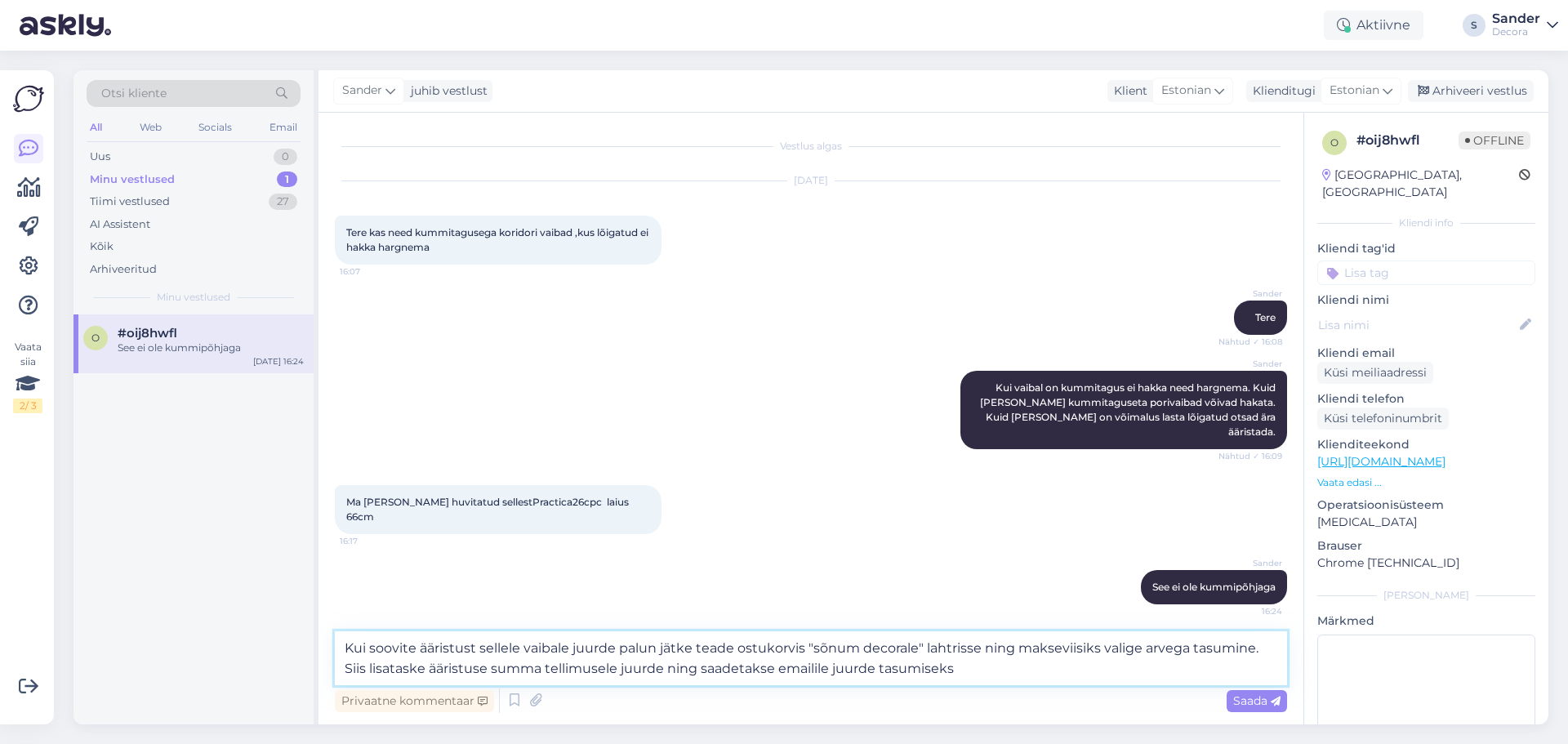
type textarea "Kui soovite ääristust sellele vaibale juurde palun jätke teade ostukorvis "sõnu…"
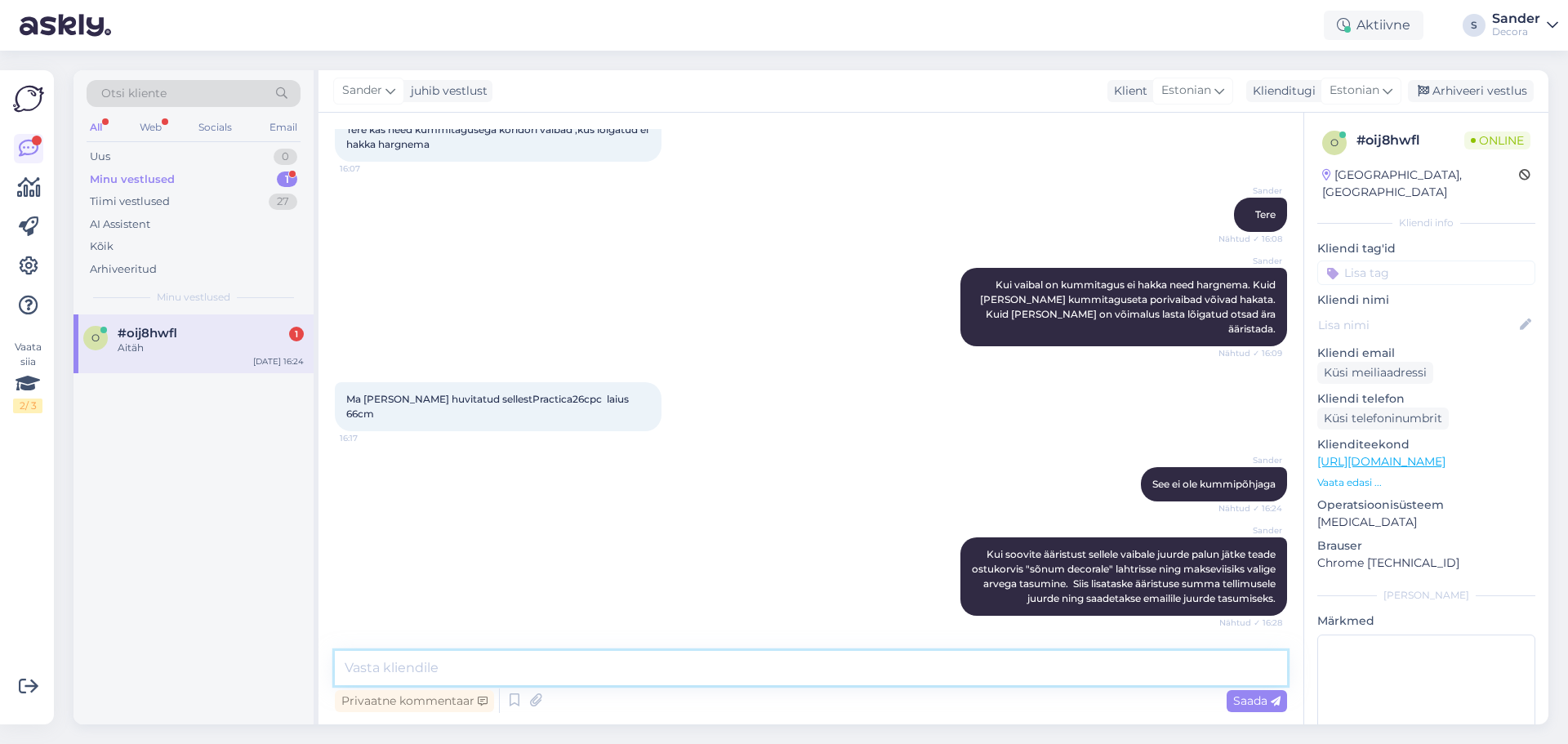
scroll to position [156, 0]
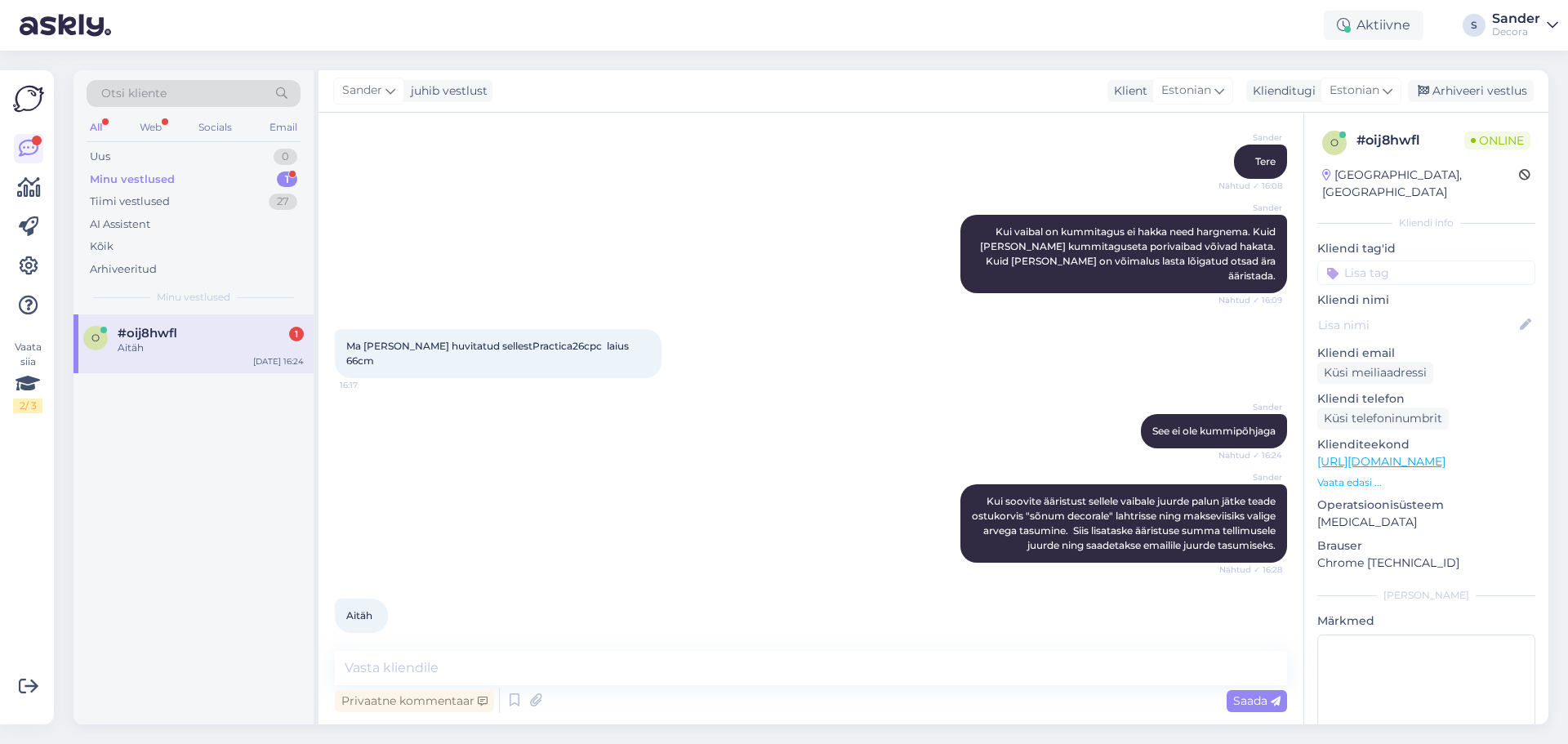
click at [239, 334] on div "#oij8hwfl 1" at bounding box center [210, 333] width 186 height 15
click at [511, 466] on div "Sander Kui soovite ääristust sellele vaibale juurde palun jätke teade ostukorvi…" at bounding box center [811, 524] width 952 height 115
click at [1487, 94] on div "Arhiveeri vestlus" at bounding box center [1470, 91] width 125 height 22
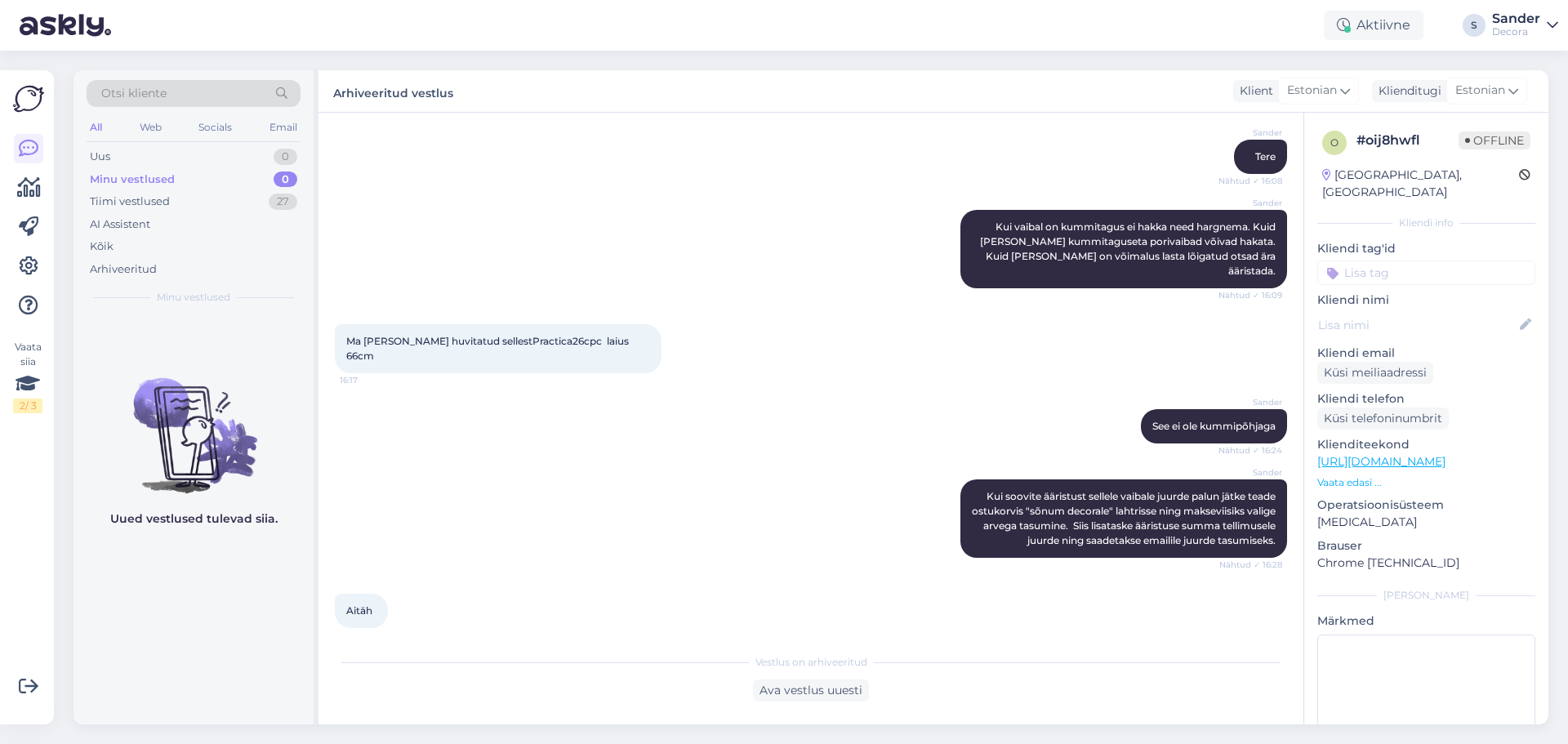
scroll to position [162, 0]
